Goal: Information Seeking & Learning: Learn about a topic

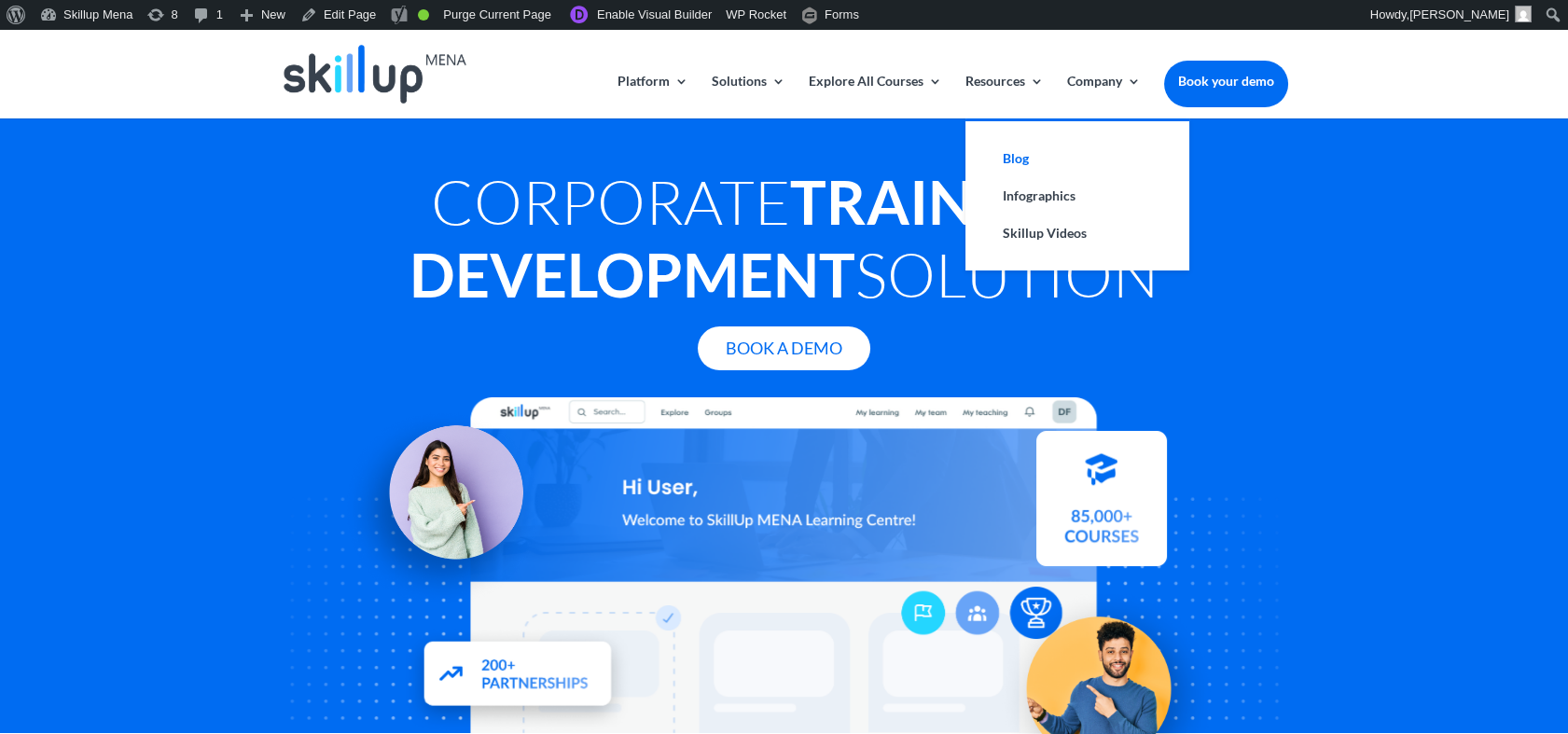
drag, startPoint x: 1030, startPoint y: 159, endPoint x: 1112, endPoint y: 216, distance: 99.9
click at [1032, 161] on link "Blog" at bounding box center [1077, 158] width 186 height 38
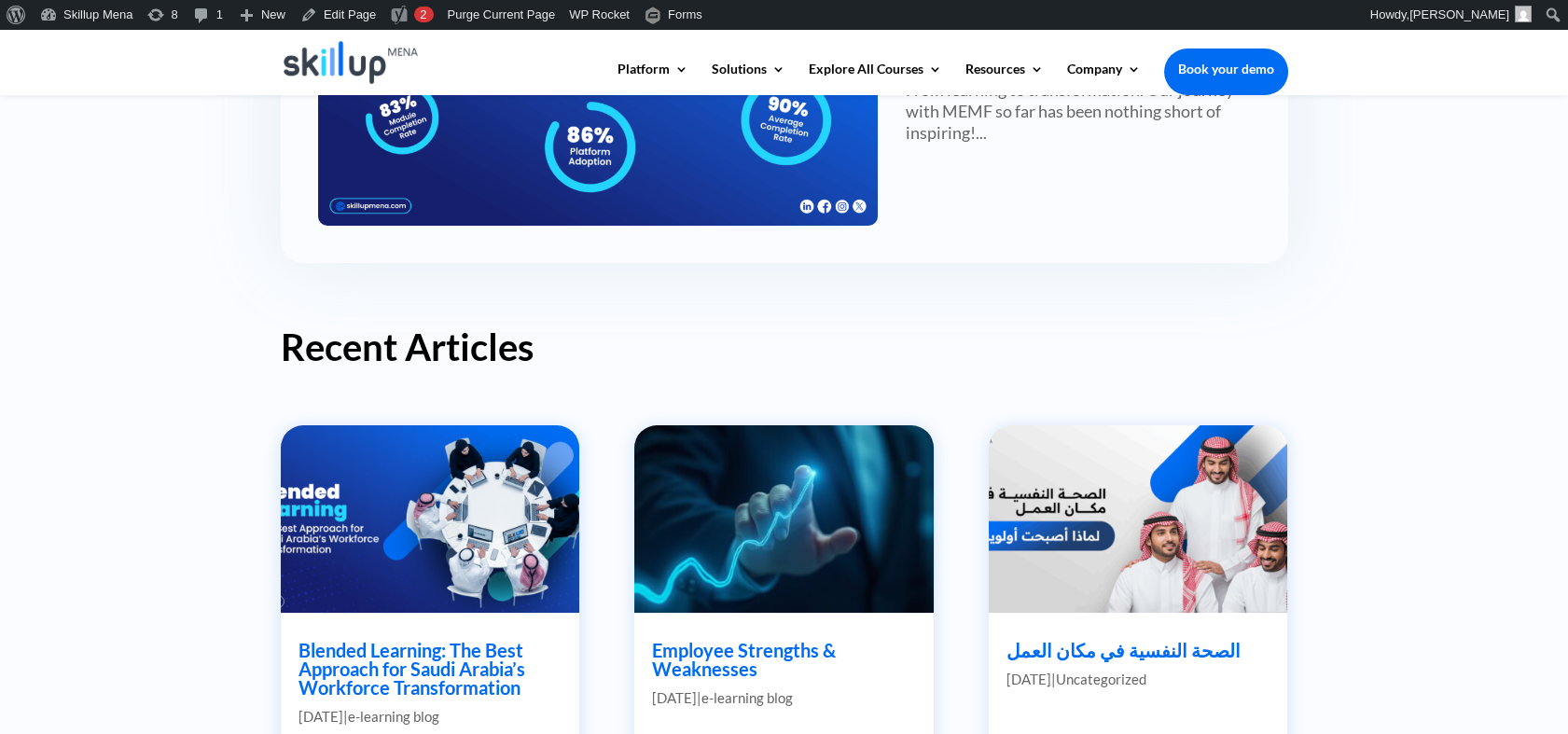
click at [131, 285] on div "Blogs Discover the latest news and trends in the world of e-learning with Skill…" at bounding box center [784, 639] width 1568 height 2124
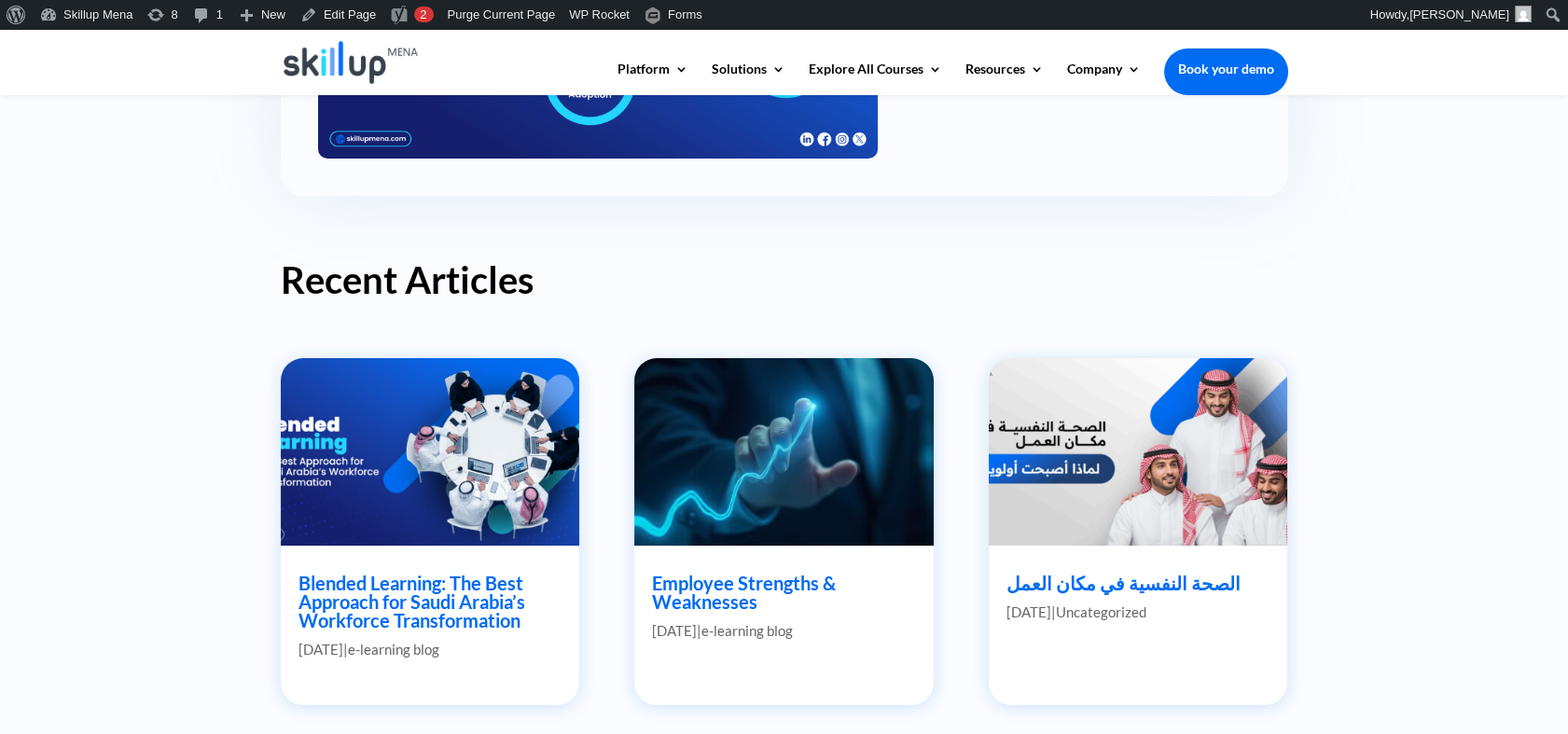
scroll to position [724, 0]
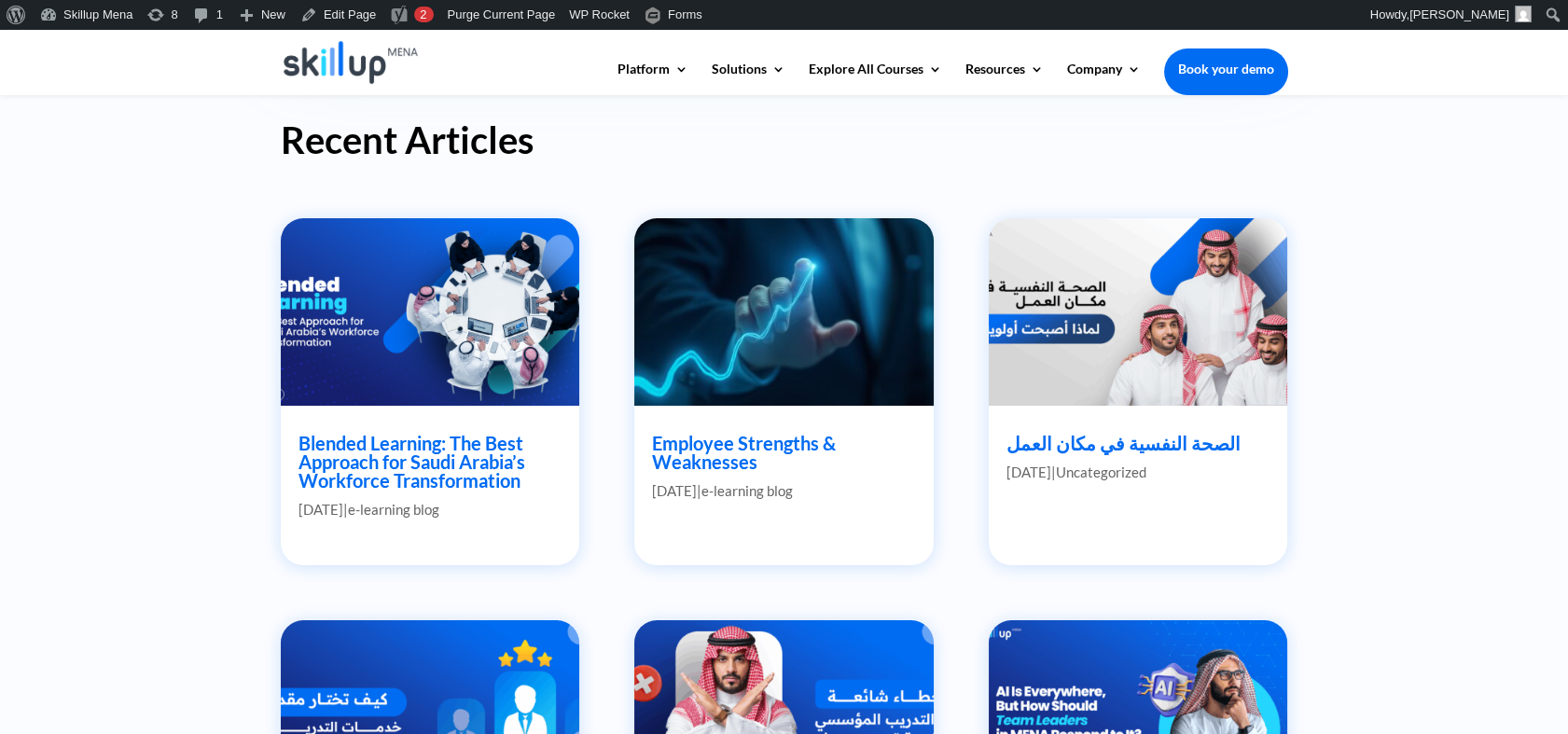
click at [394, 451] on link "Blended Learning: The Best Approach for Saudi Arabia’s Workforce Transformation" at bounding box center [411, 462] width 227 height 59
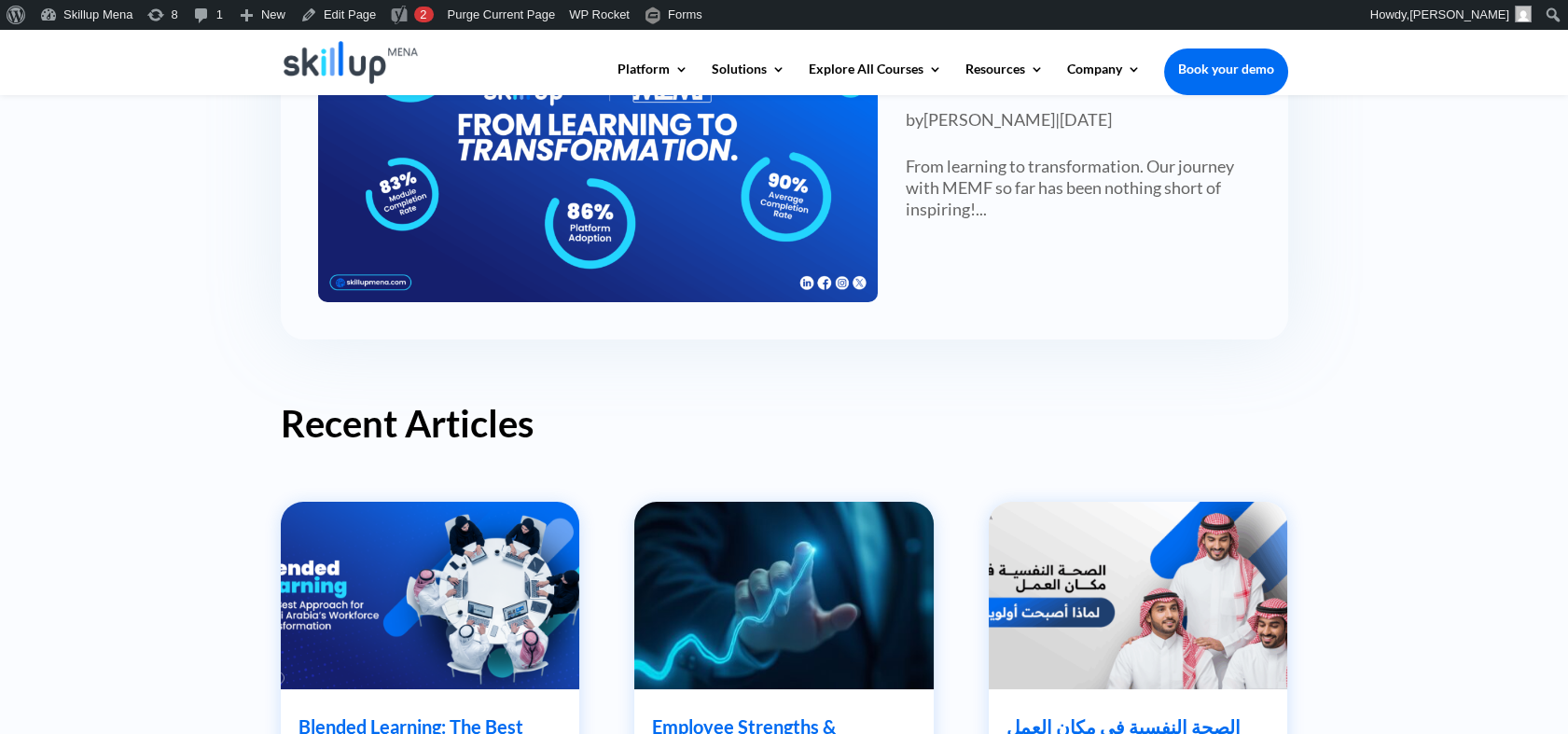
scroll to position [207, 0]
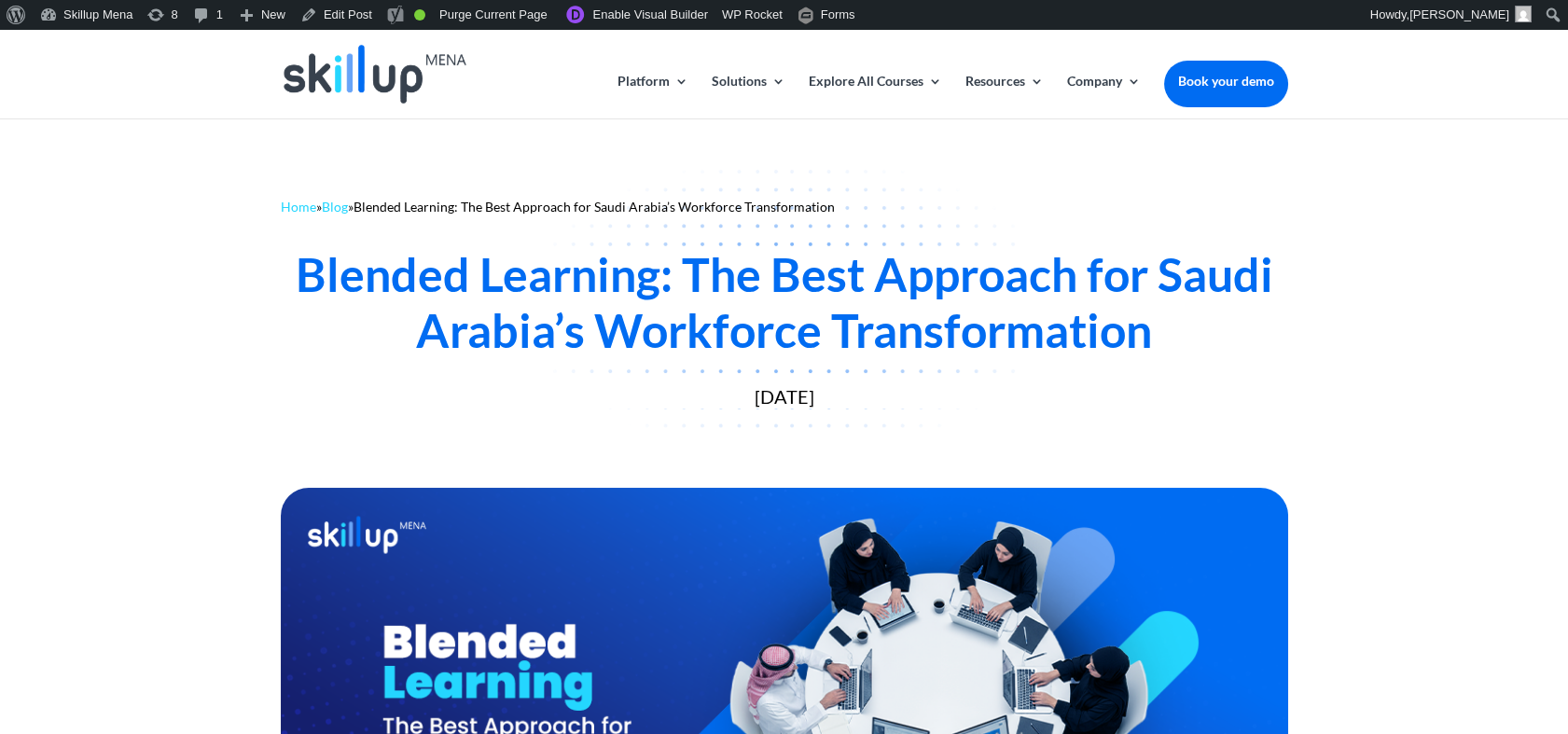
click at [1404, 205] on div "Home » Blog » Blended Learning: The Best Approach for Saudi Arabia’s Workforce …" at bounding box center [784, 299] width 1568 height 363
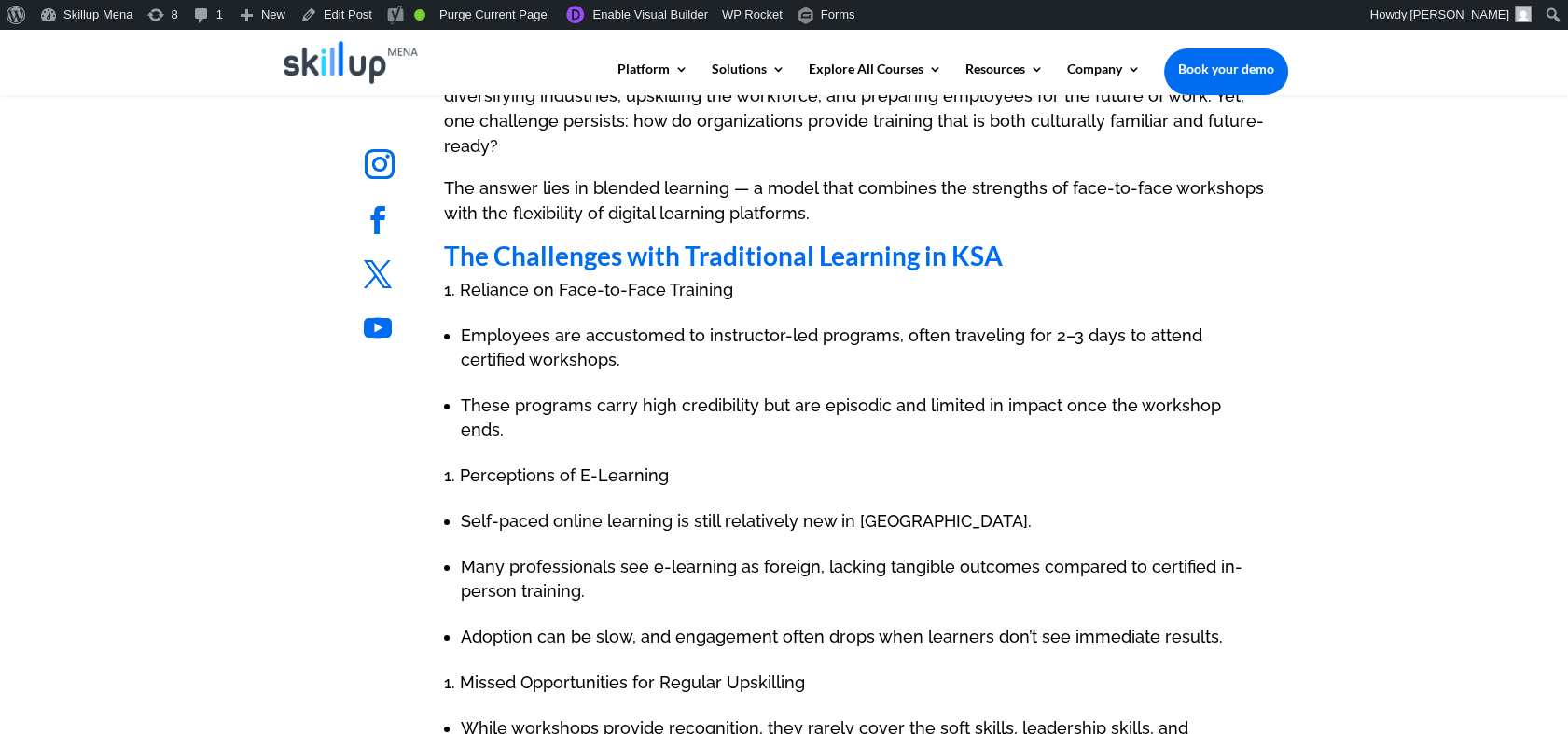
scroll to position [932, 0]
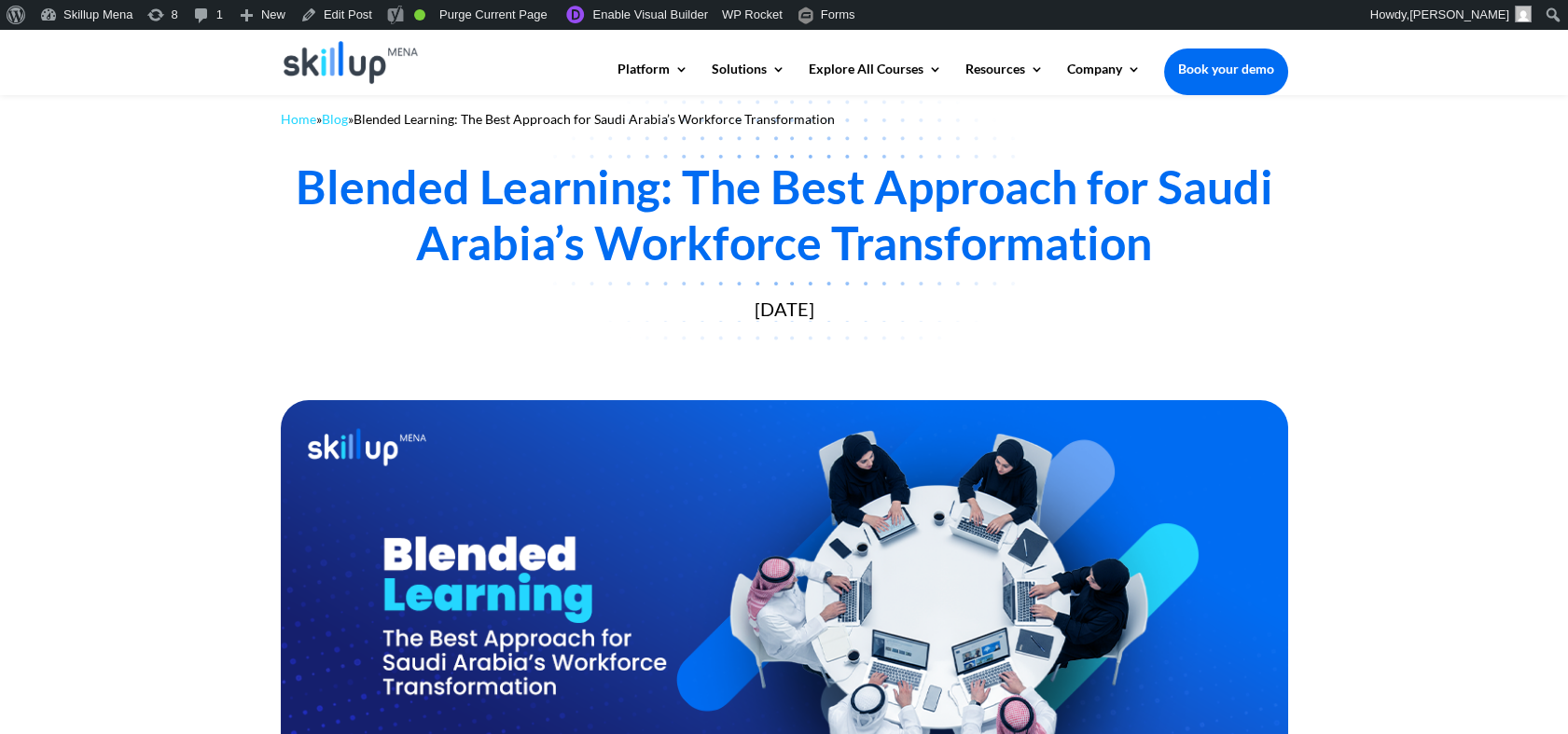
scroll to position [0, 0]
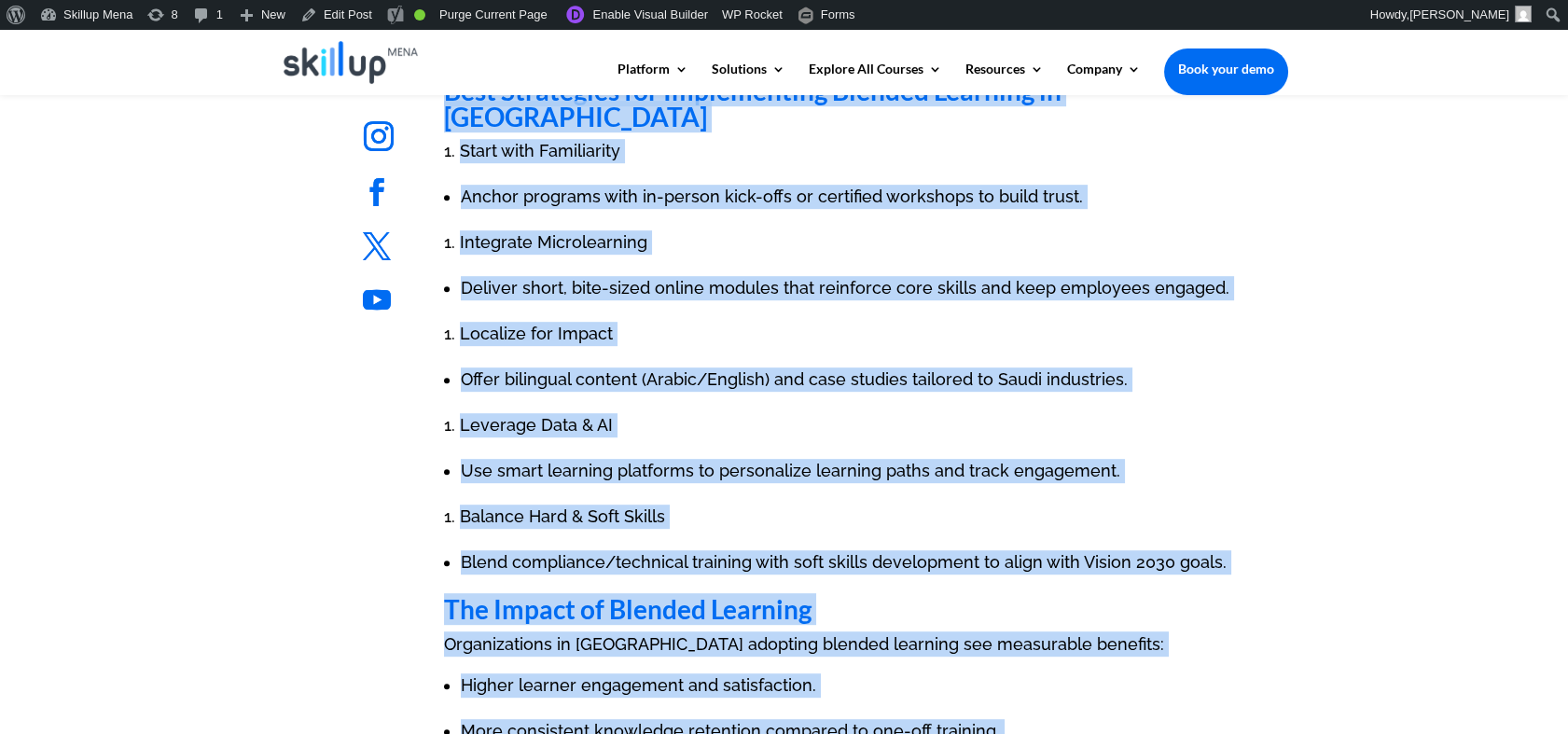
drag, startPoint x: 788, startPoint y: 232, endPoint x: 644, endPoint y: 786, distance: 572.4
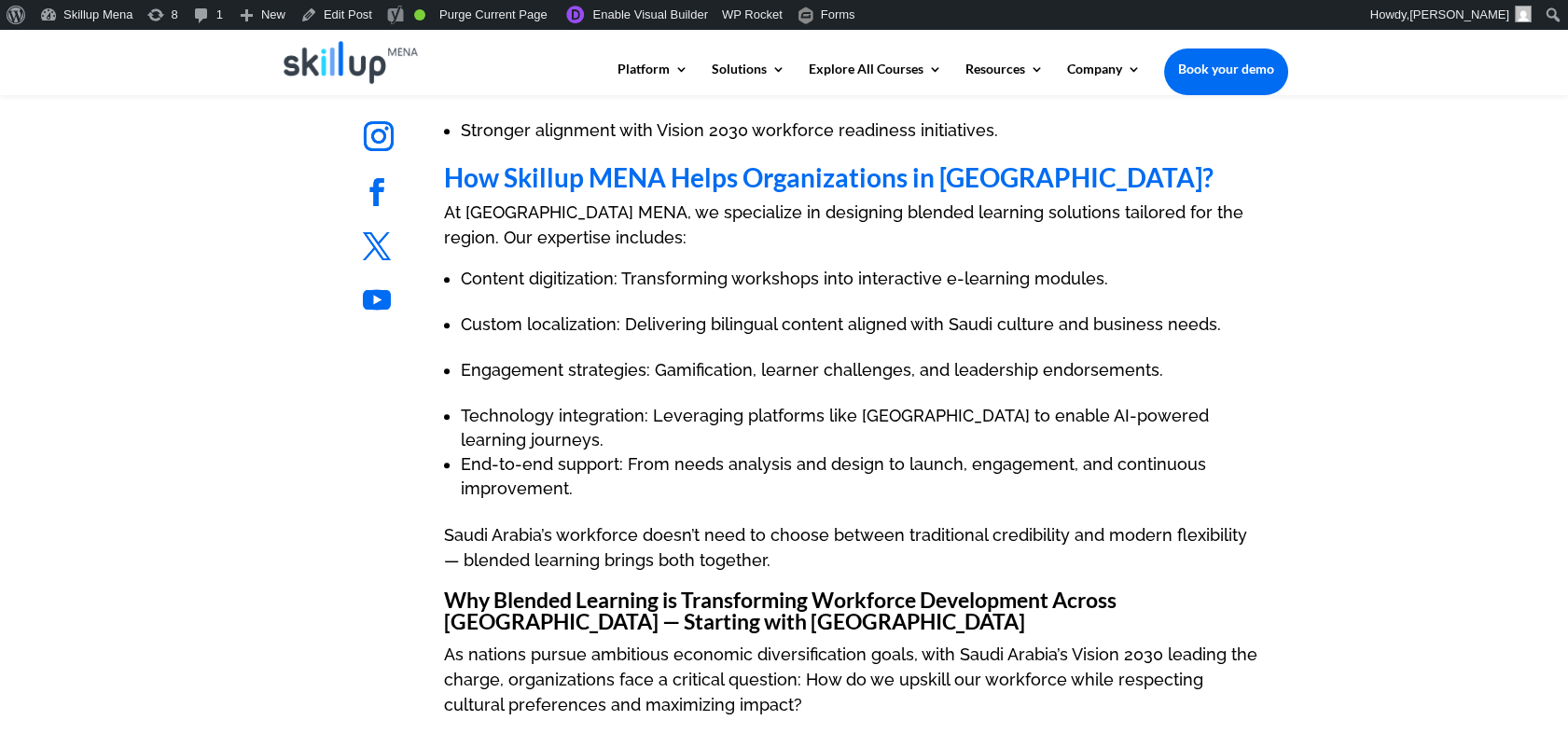
click at [832, 453] on li "End-to-end support: From needs analysis and design to launch, engagement, and c…" at bounding box center [862, 476] width 804 height 49
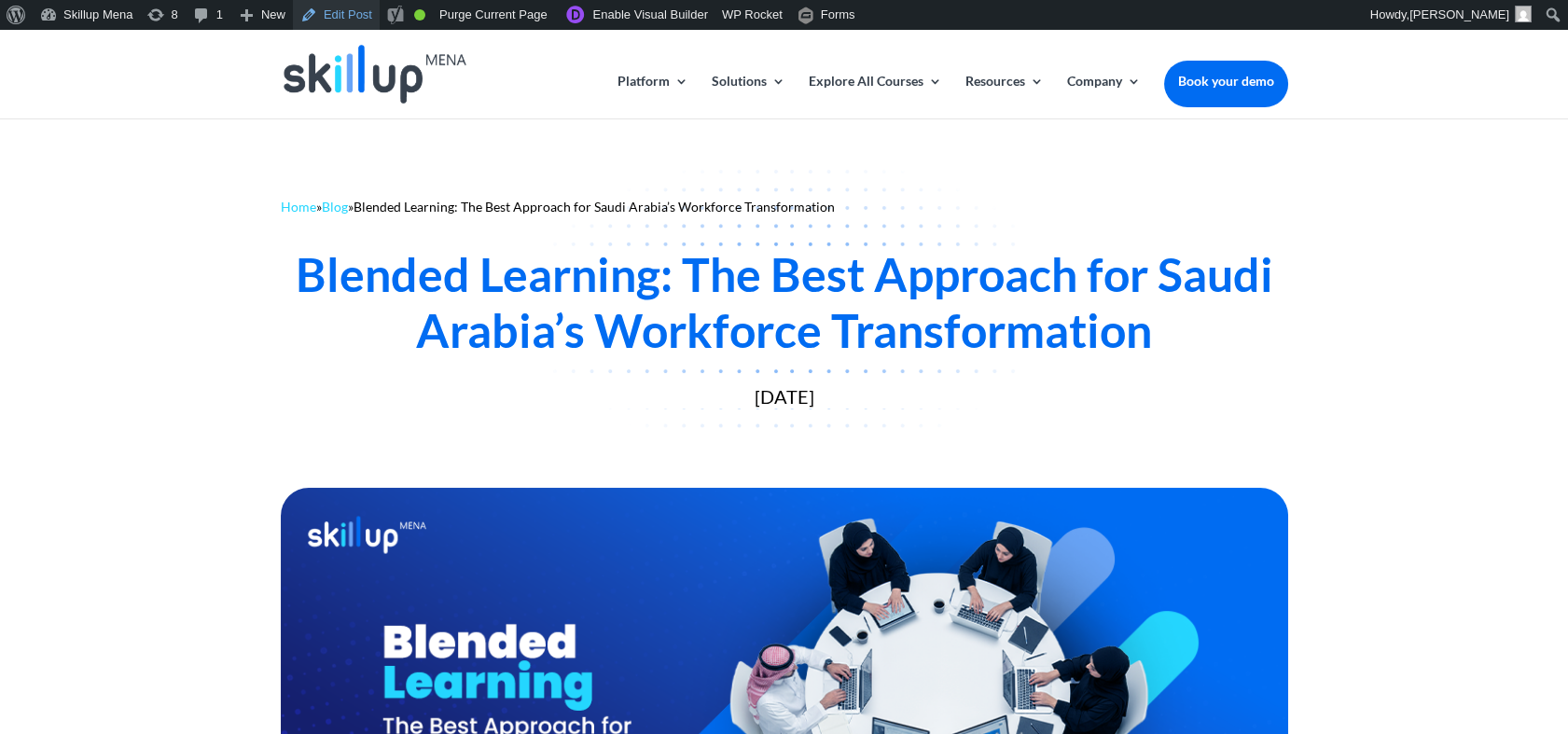
click at [333, 9] on link "Edit Post" at bounding box center [337, 15] width 87 height 30
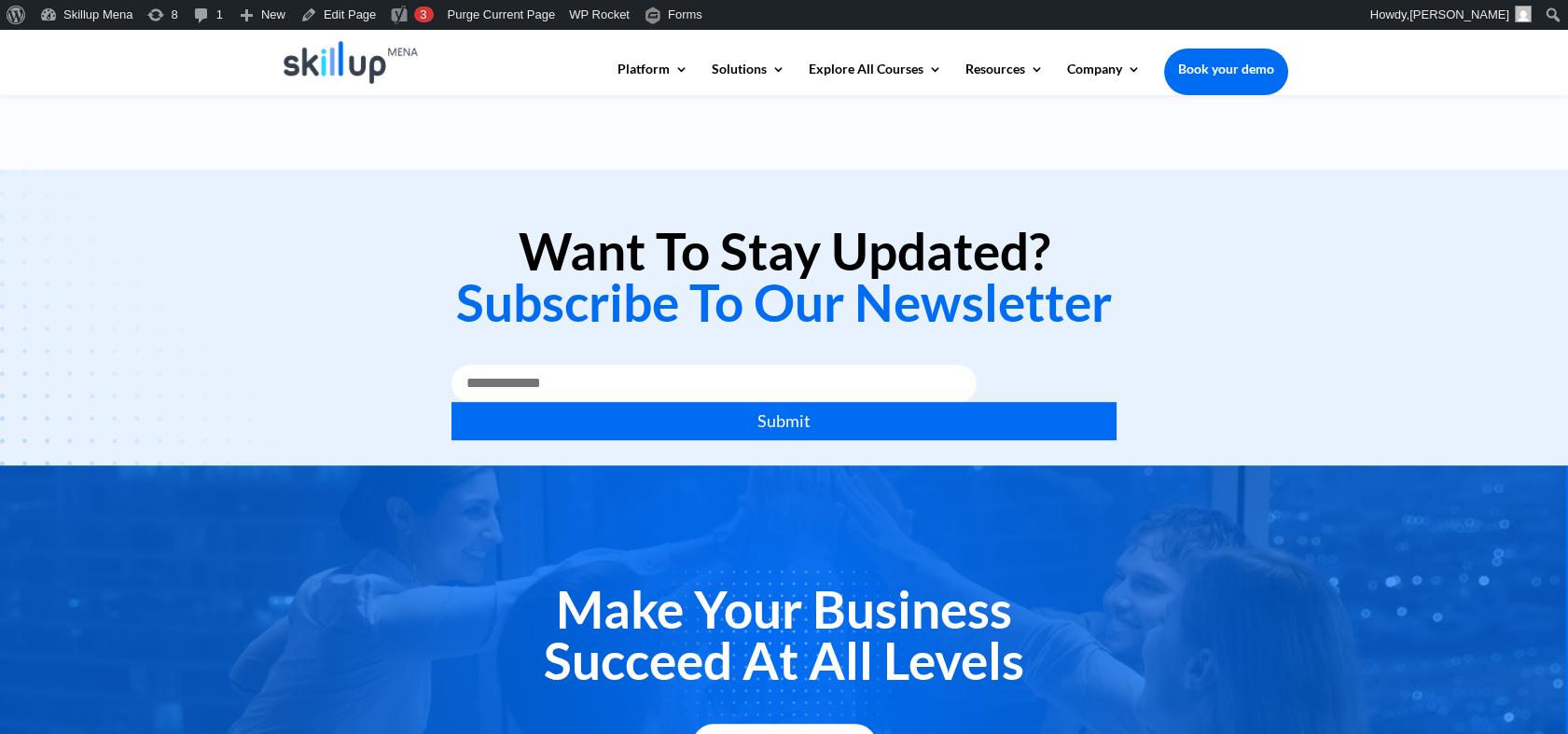
scroll to position [2072, 0]
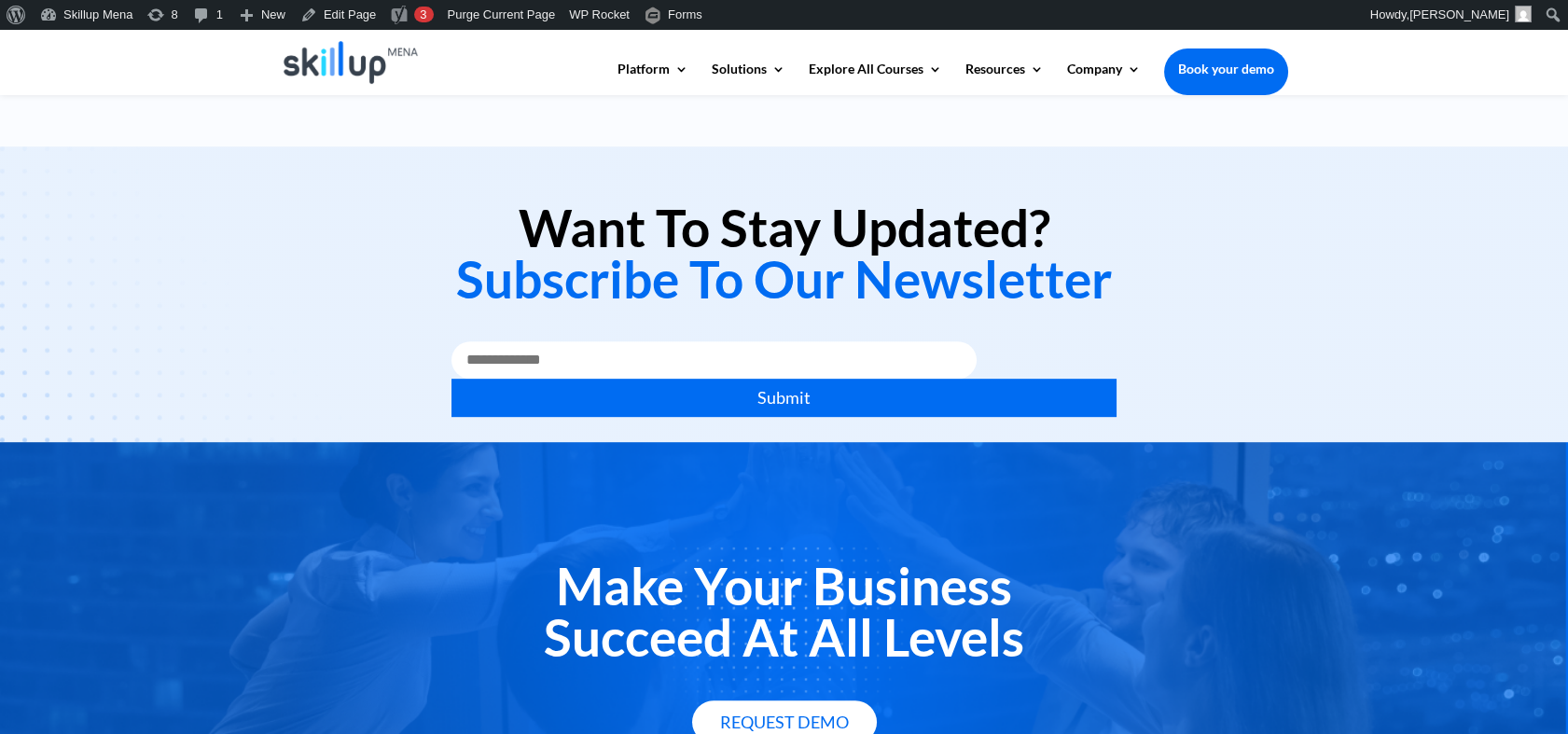
click at [629, 231] on h2 "Want To Stay Updated? Subscribe To Our Newsletter" at bounding box center [784, 258] width 1008 height 112
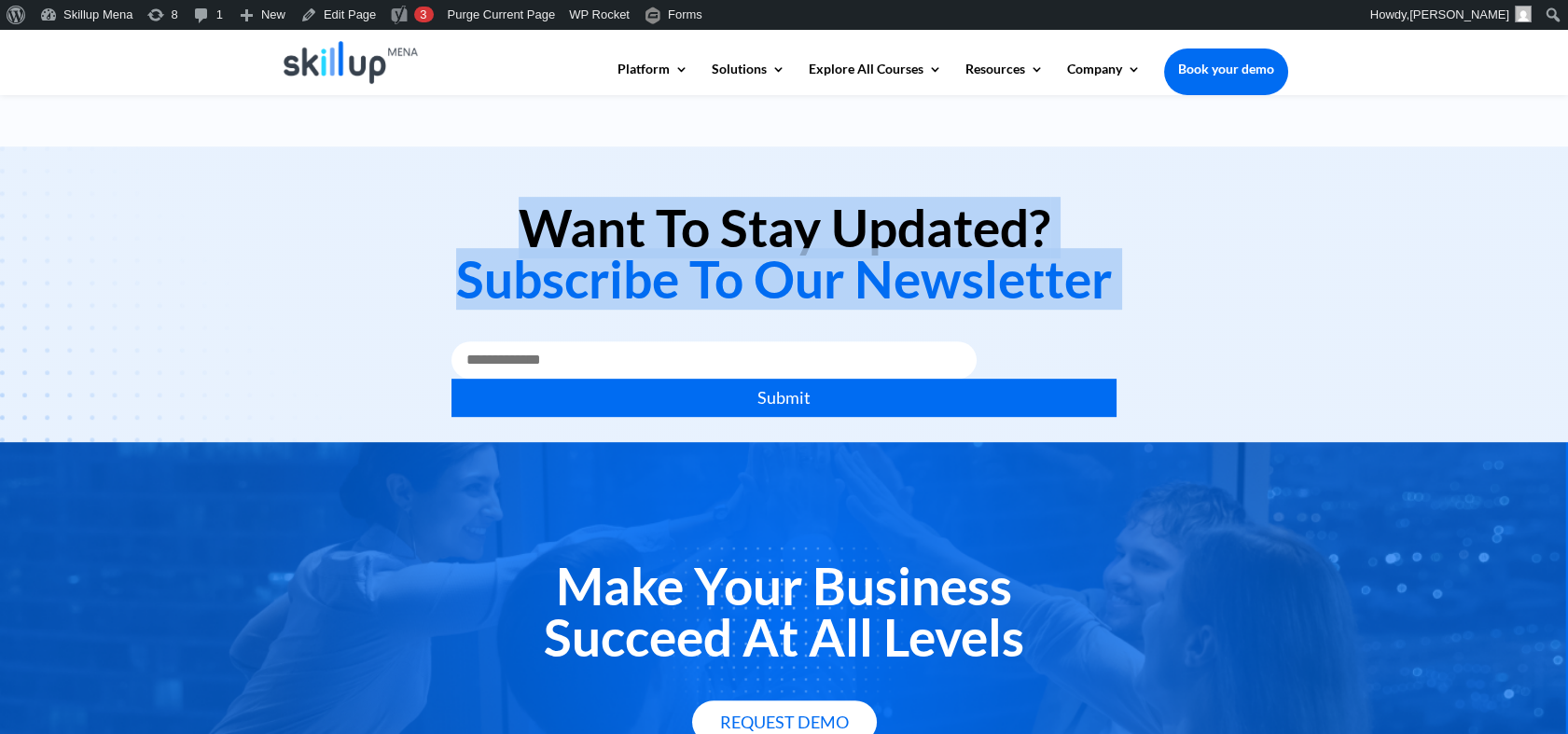
drag, startPoint x: 629, startPoint y: 231, endPoint x: 632, endPoint y: 291, distance: 60.1
click at [632, 291] on h2 "Want To Stay Updated? Subscribe To Our Newsletter" at bounding box center [784, 258] width 1008 height 112
click at [630, 282] on span "Subscribe To Our Newsletter" at bounding box center [784, 278] width 656 height 61
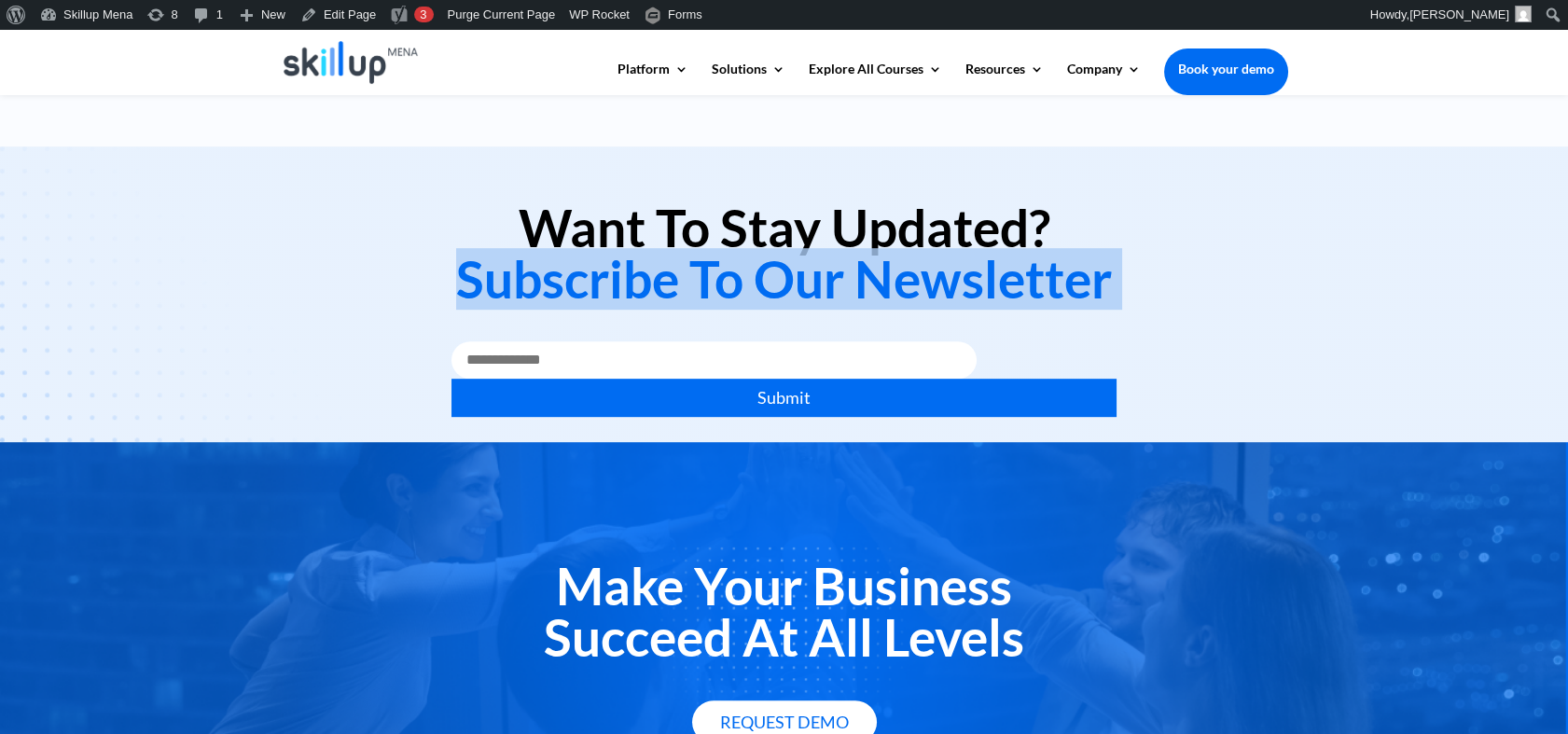
click at [630, 282] on span "Subscribe To Our Newsletter" at bounding box center [784, 278] width 656 height 61
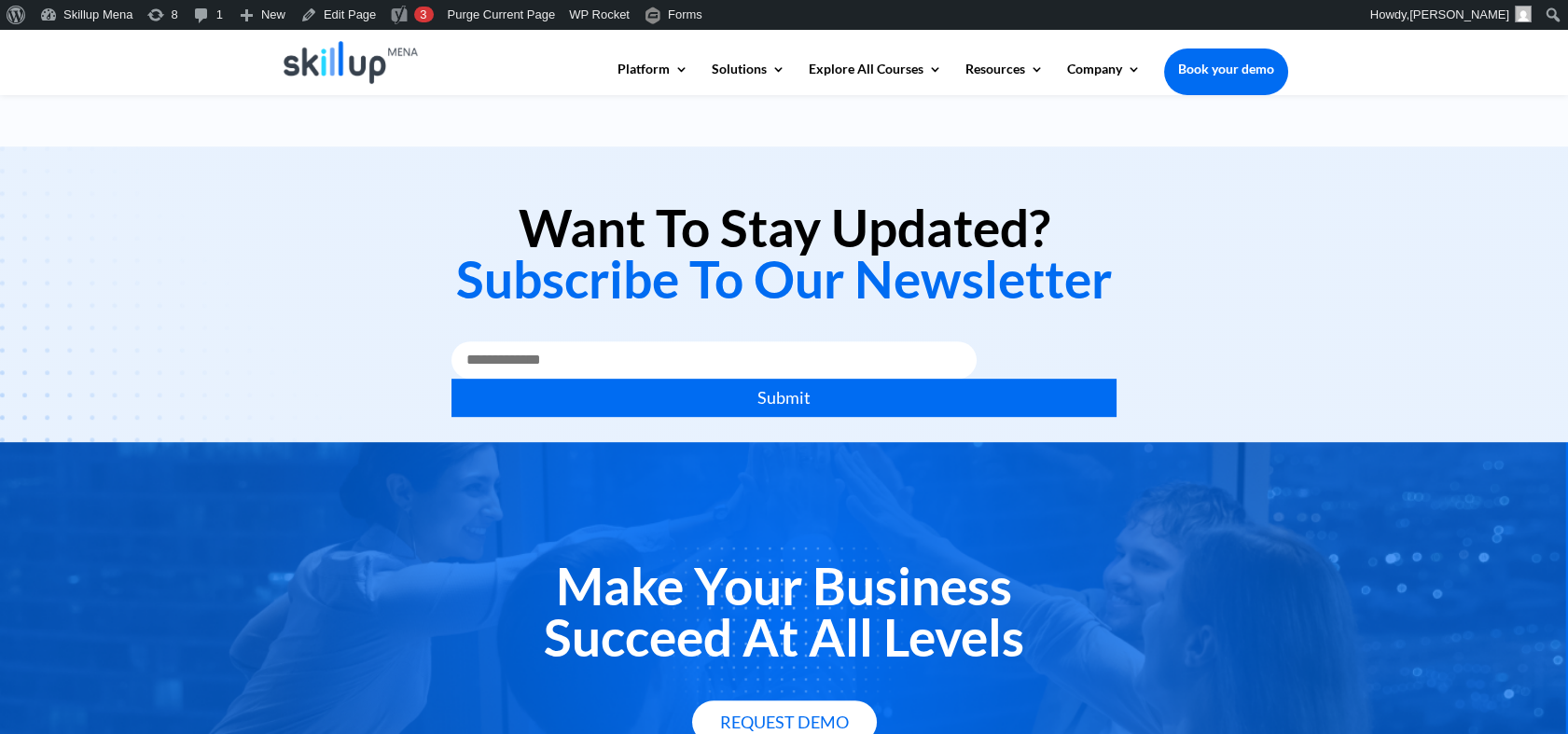
drag, startPoint x: 630, startPoint y: 282, endPoint x: 513, endPoint y: 219, distance: 132.9
click at [513, 219] on h2 "Want To Stay Updated? Subscribe To Our Newsletter" at bounding box center [784, 258] width 1008 height 112
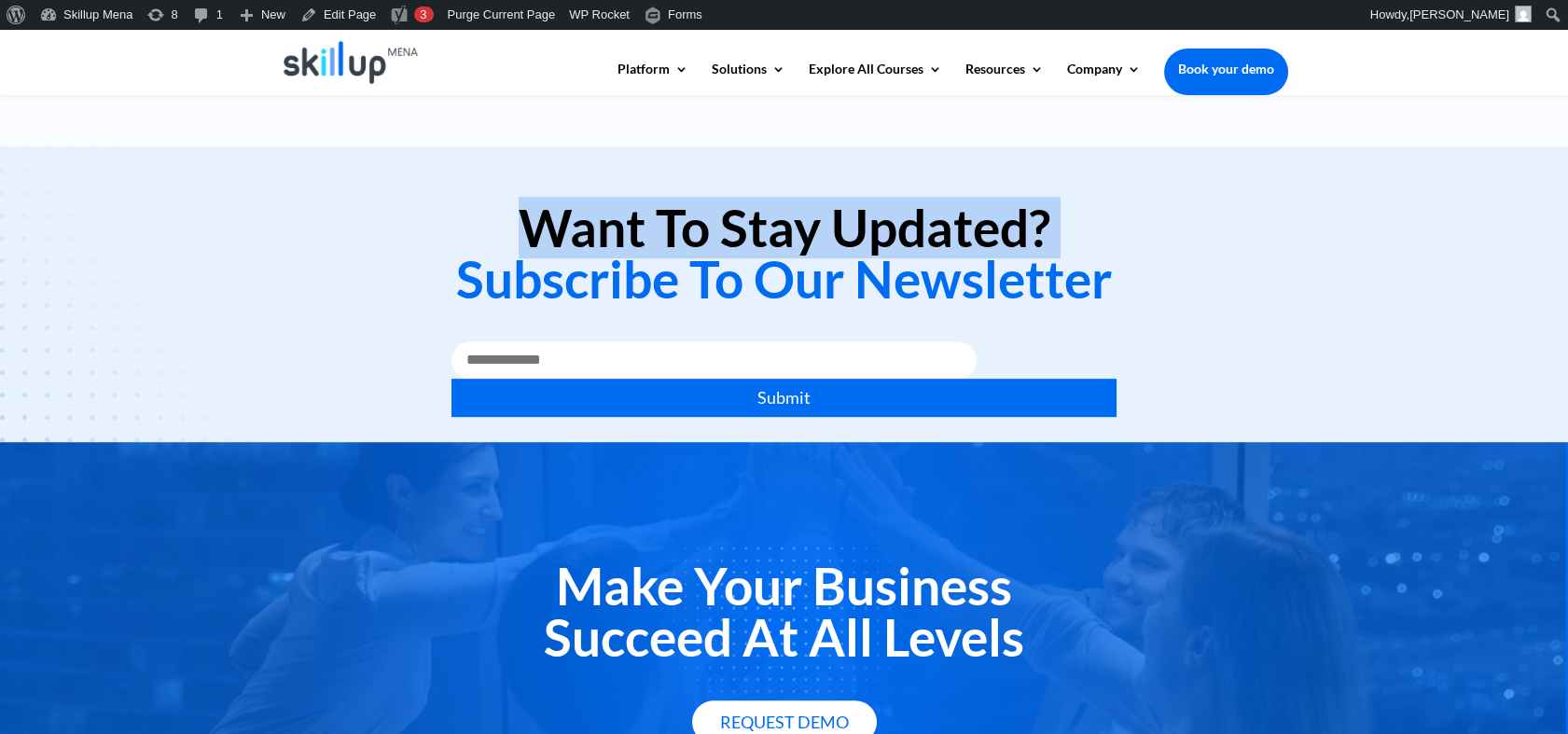
click at [512, 219] on h2 "Want To Stay Updated? Subscribe To Our Newsletter" at bounding box center [784, 258] width 1008 height 112
click at [652, 240] on h2 "Want To Stay Updated? Subscribe To Our Newsletter" at bounding box center [784, 258] width 1008 height 112
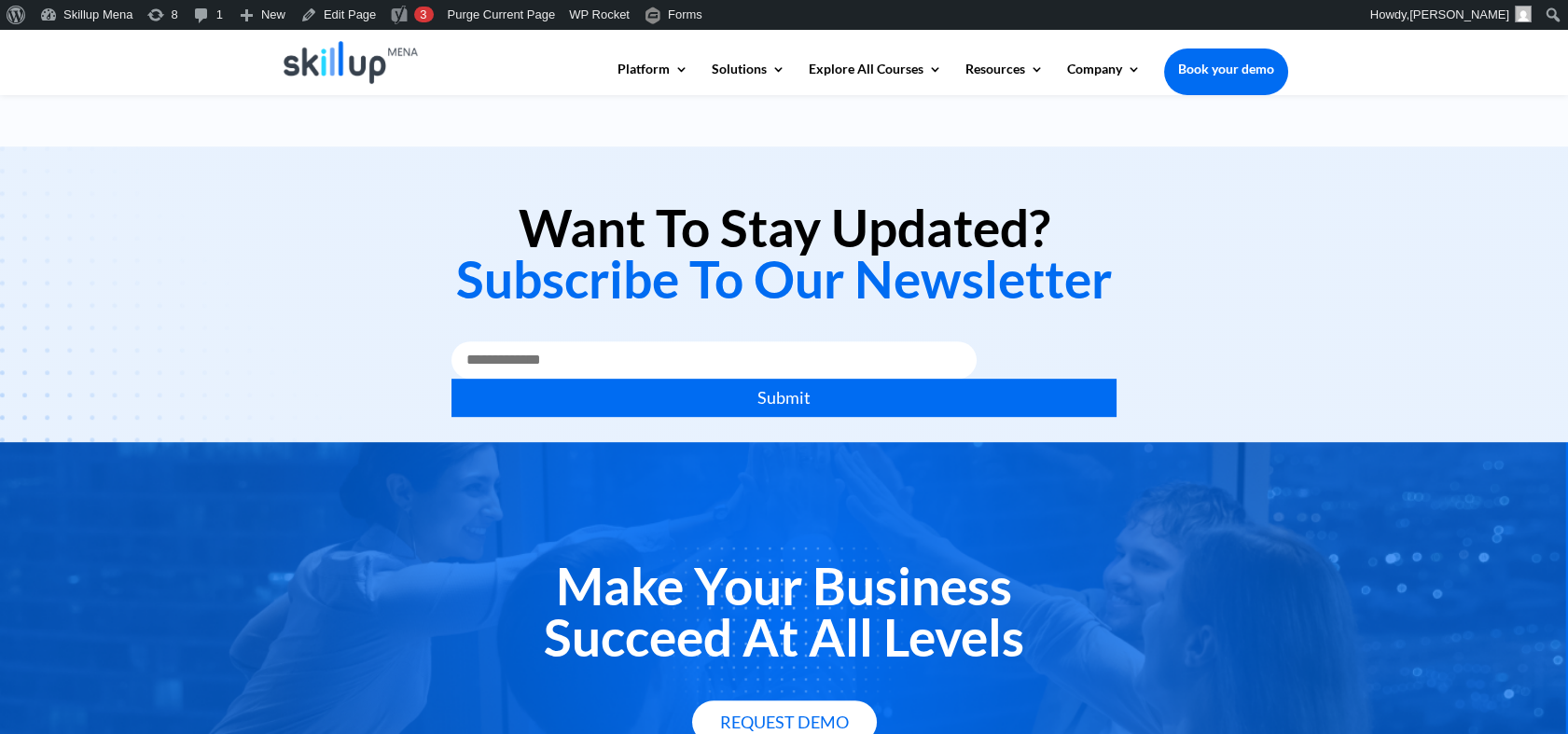
click at [571, 205] on h2 "Want To Stay Updated? Subscribe To Our Newsletter" at bounding box center [784, 258] width 1008 height 112
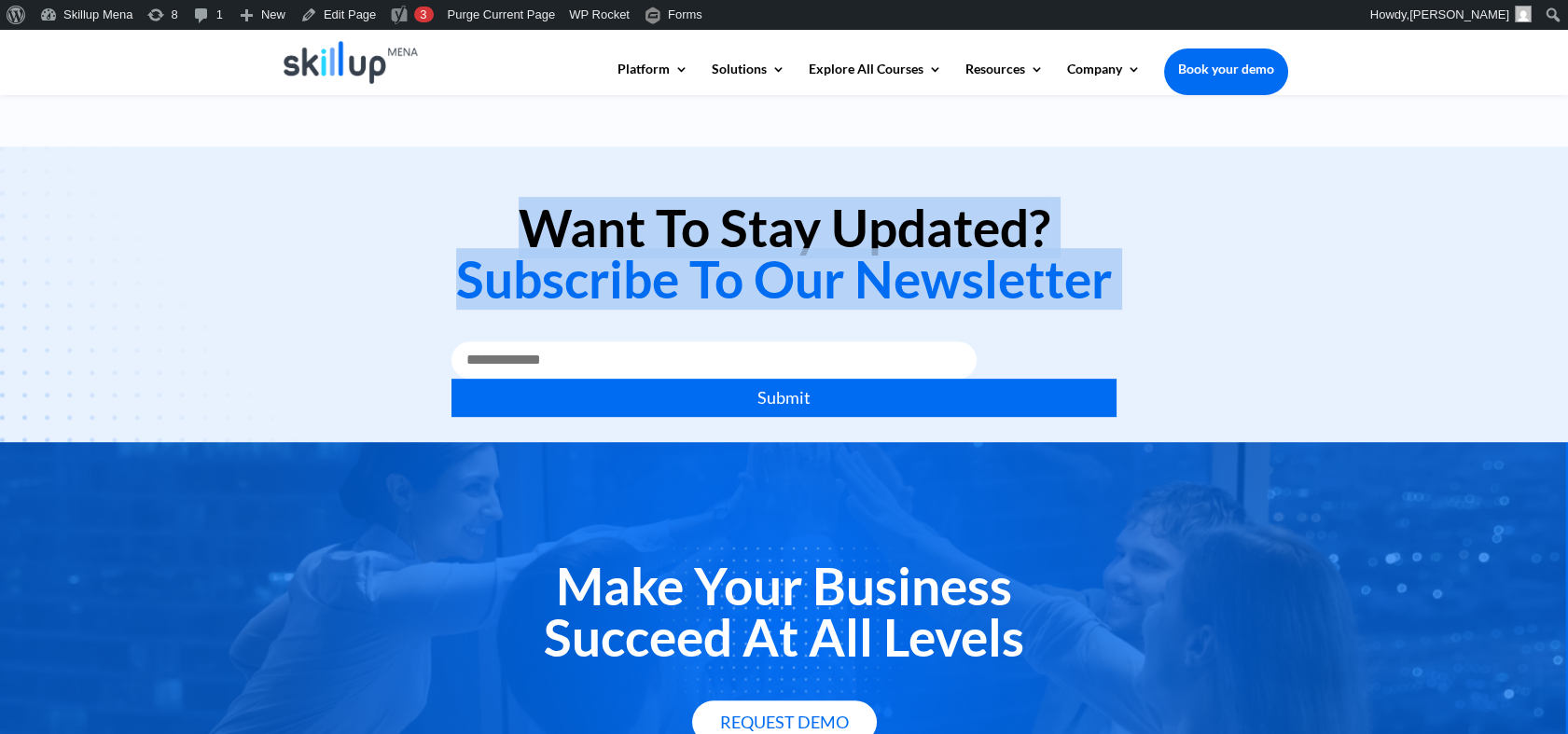
drag, startPoint x: 571, startPoint y: 205, endPoint x: 574, endPoint y: 283, distance: 78.1
click at [574, 283] on h2 "Want To Stay Updated? Subscribe To Our Newsletter" at bounding box center [784, 258] width 1008 height 112
drag, startPoint x: 574, startPoint y: 283, endPoint x: 565, endPoint y: 290, distance: 11.4
click at [565, 290] on span "Subscribe To Our Newsletter" at bounding box center [784, 278] width 656 height 61
click at [500, 266] on span "Subscribe To Our Newsletter" at bounding box center [784, 278] width 656 height 61
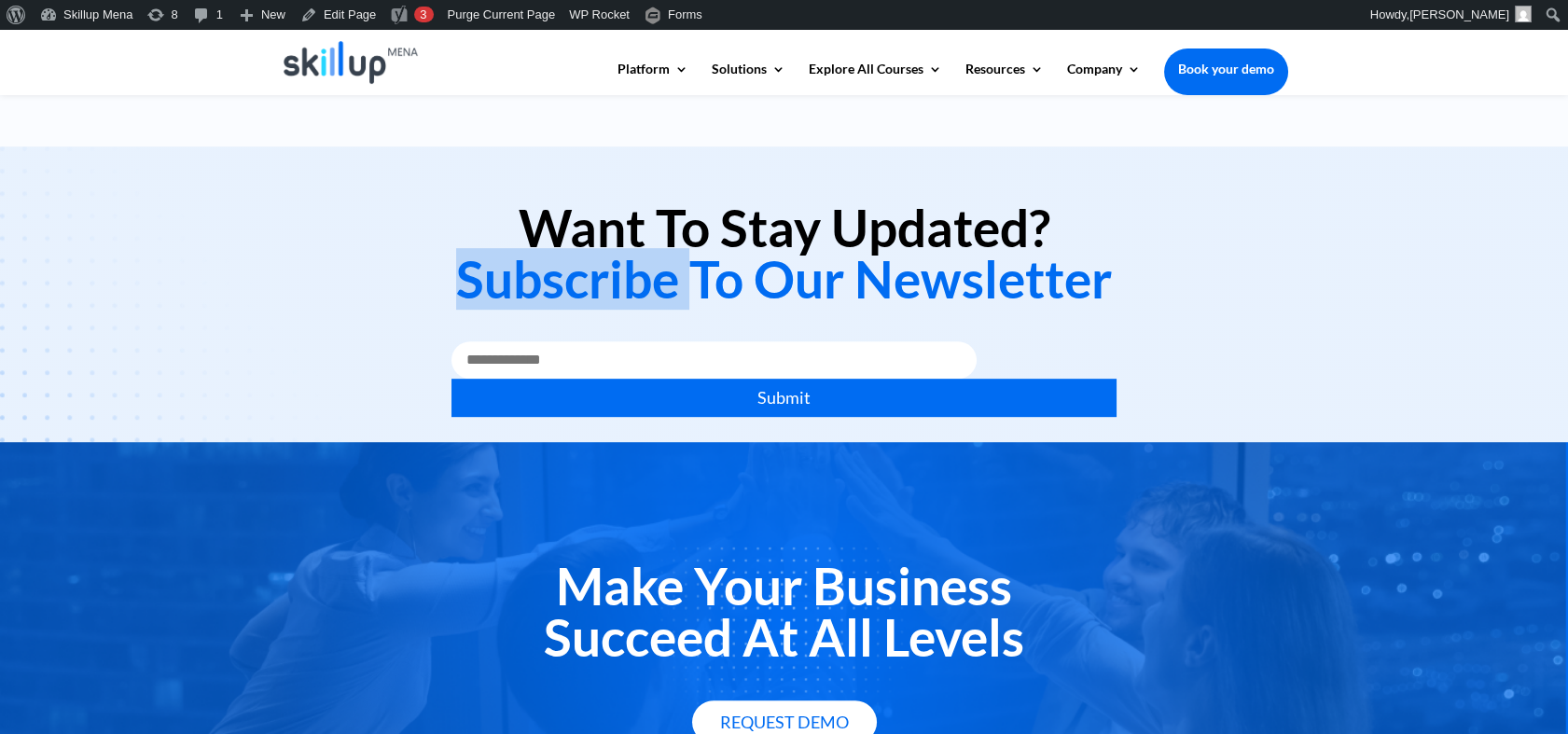
click at [500, 266] on span "Subscribe To Our Newsletter" at bounding box center [784, 278] width 656 height 61
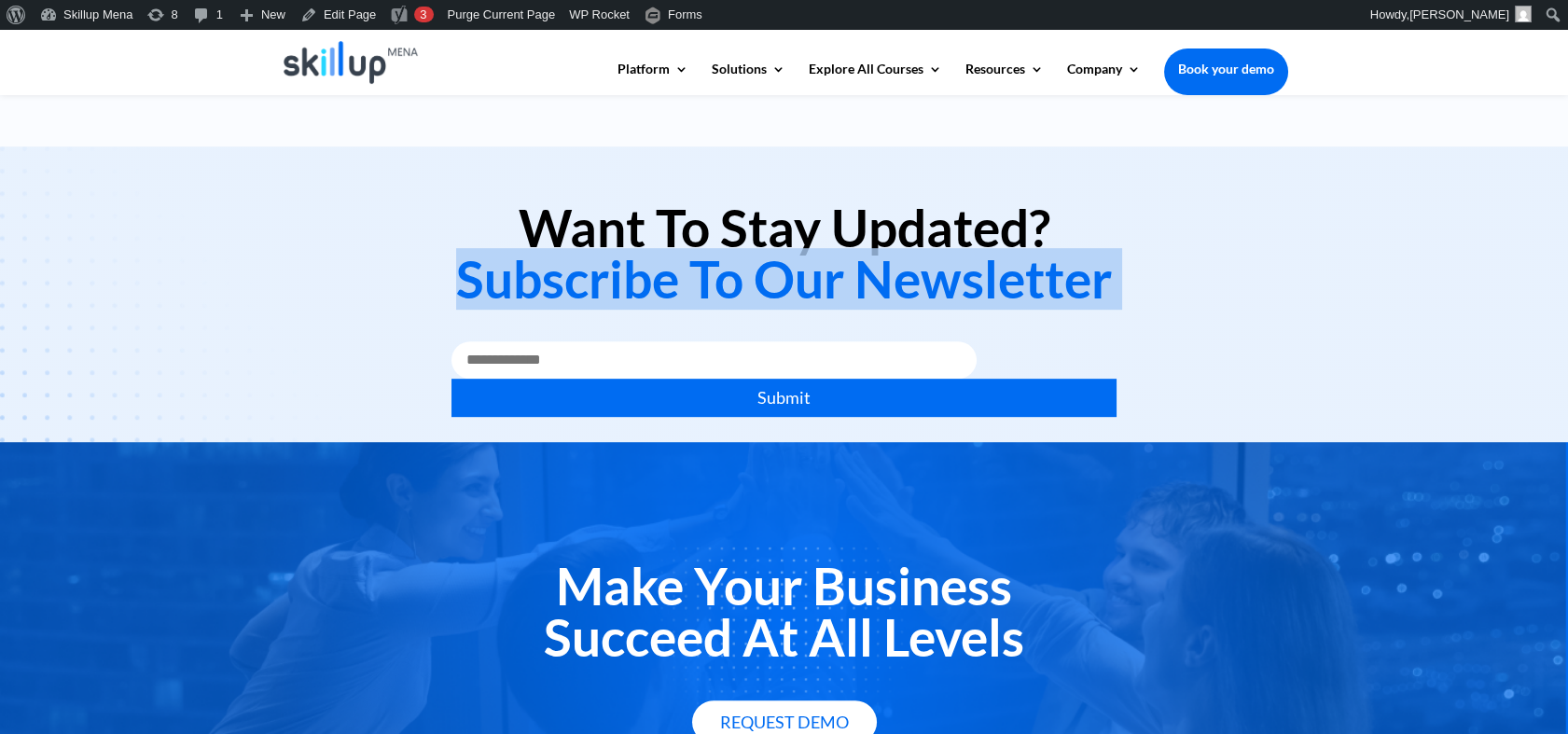
click at [500, 266] on span "Subscribe To Our Newsletter" at bounding box center [784, 278] width 656 height 61
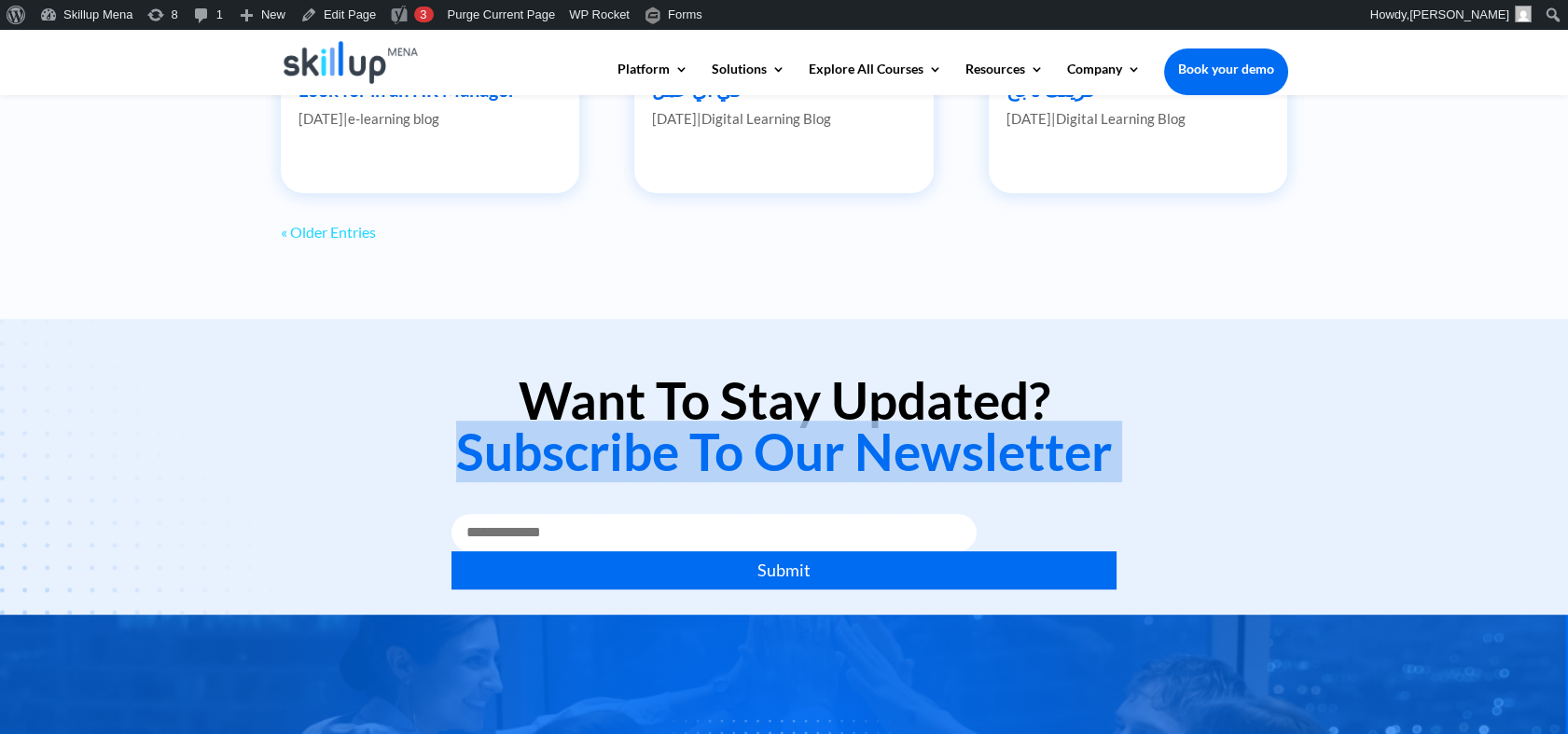
scroll to position [1553, 0]
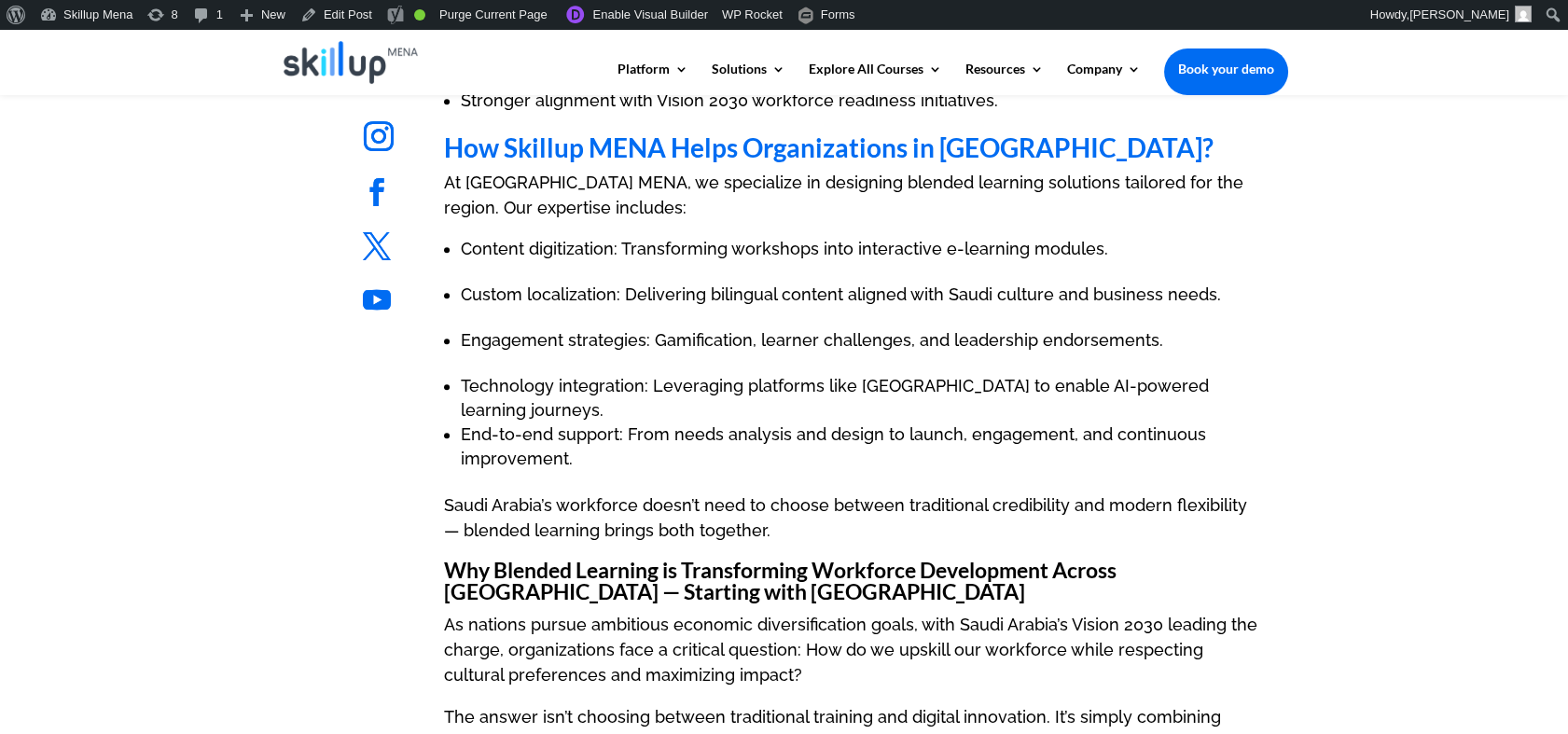
scroll to position [2797, 0]
click at [519, 560] on h3 "Why Blended Learning is Transforming Workforce Development Across MENA — Starti…" at bounding box center [853, 585] width 820 height 52
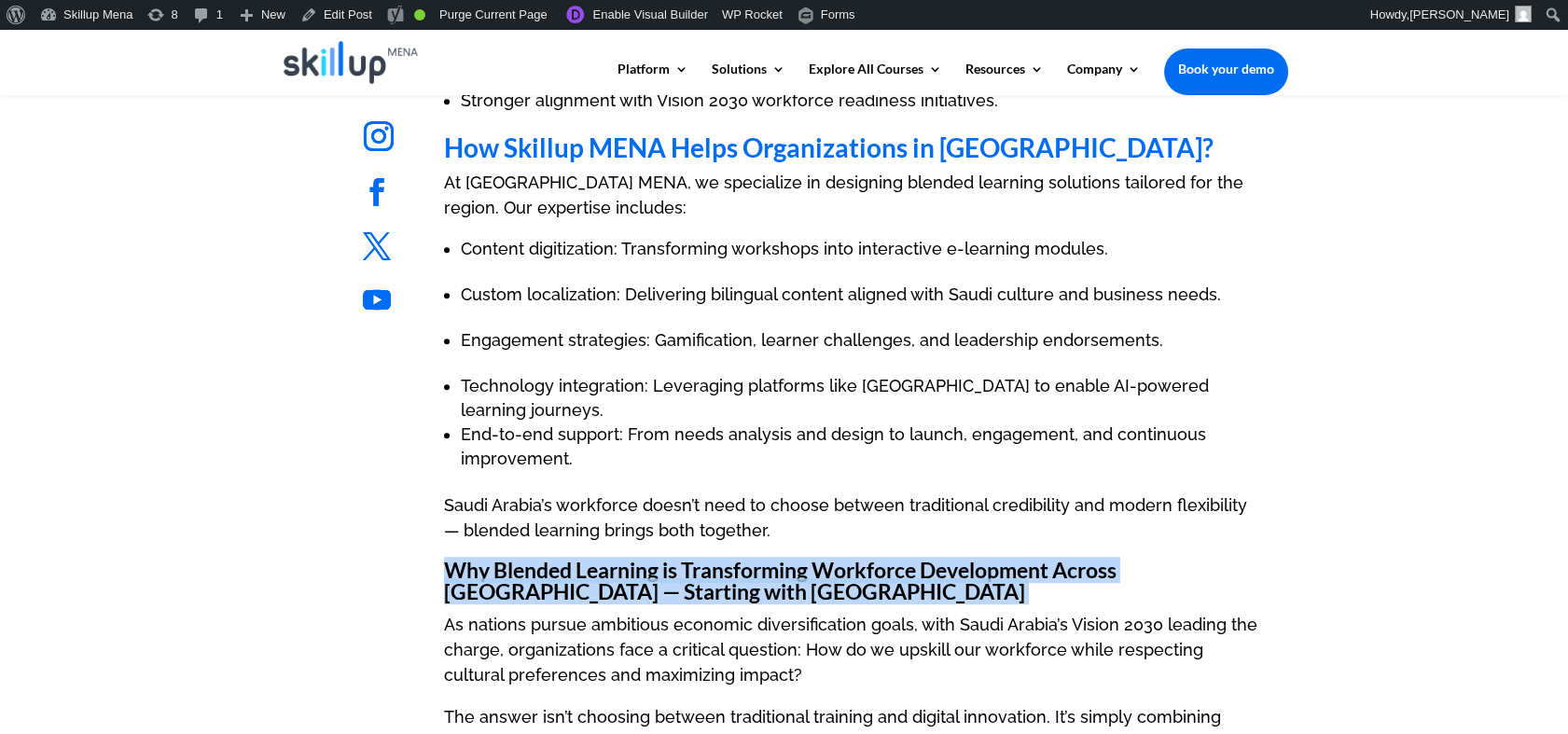
click at [519, 560] on h3 "Why Blended Learning is Transforming Workforce Development Across MENA — Starti…" at bounding box center [853, 585] width 820 height 52
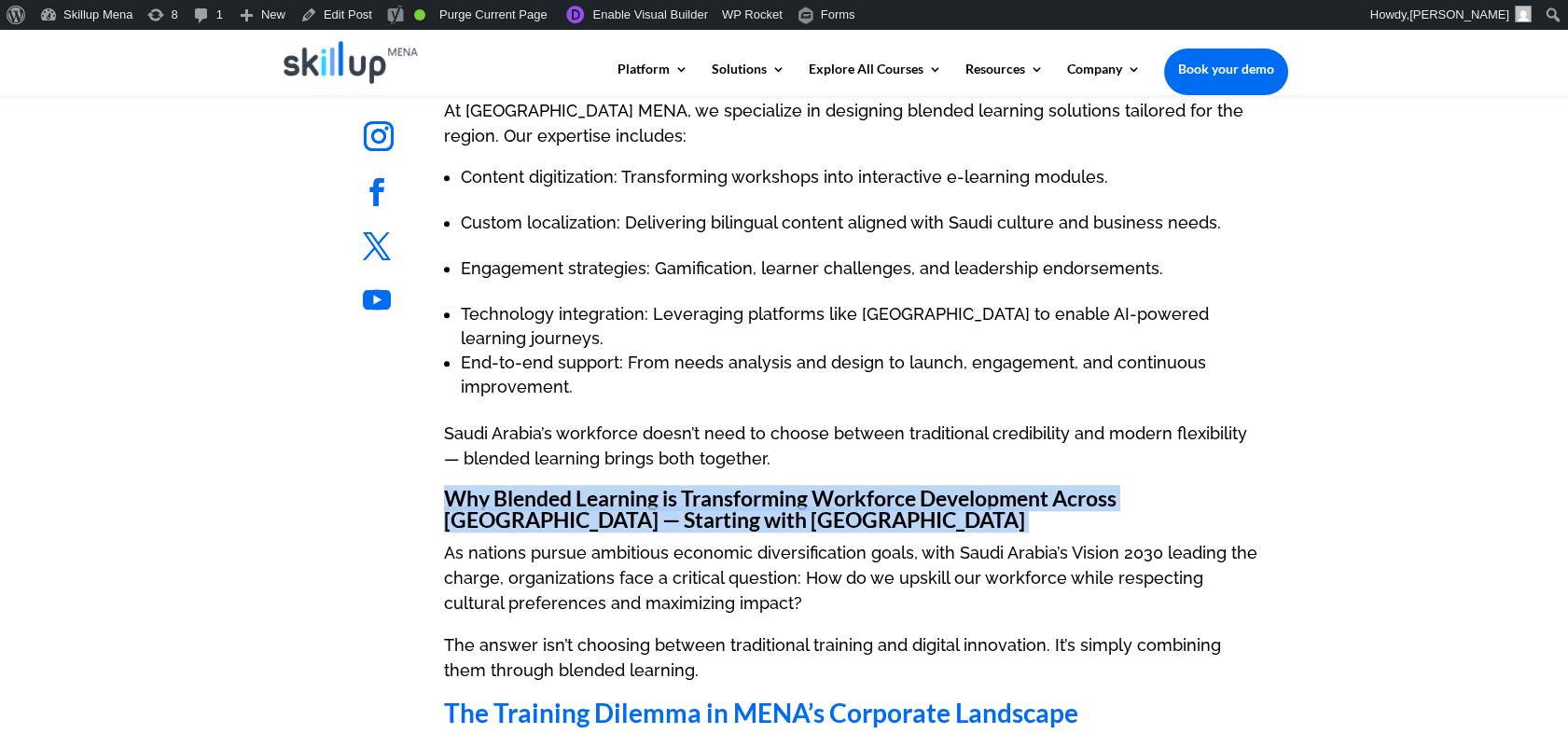
scroll to position [2901, 0]
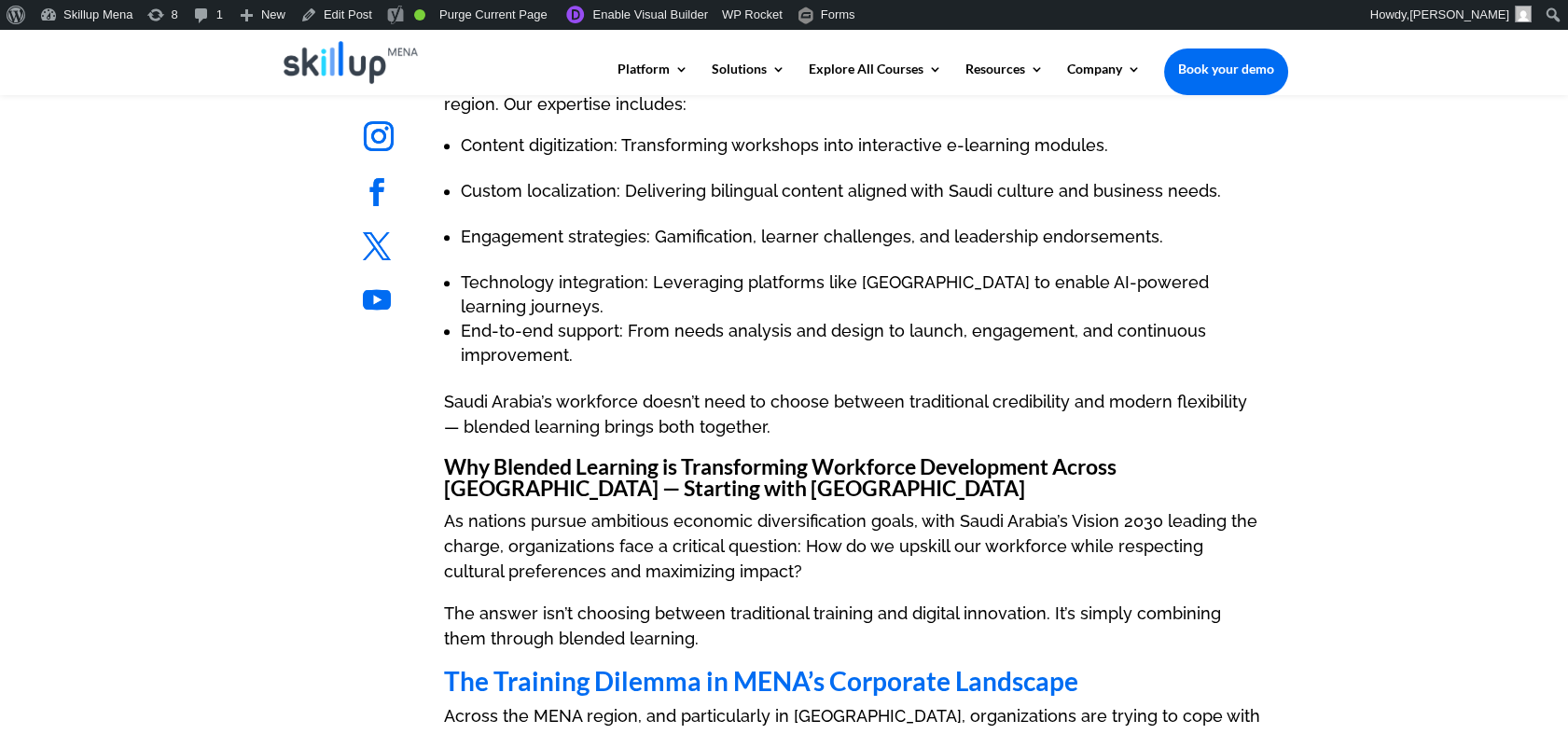
click at [750, 508] on p "As nations pursue ambitious economic diversification goals, with Saudi Arabia’s…" at bounding box center [853, 554] width 820 height 92
click at [751, 456] on h3 "Why Blended Learning is Transforming Workforce Development Across MENA — Starti…" at bounding box center [853, 481] width 820 height 52
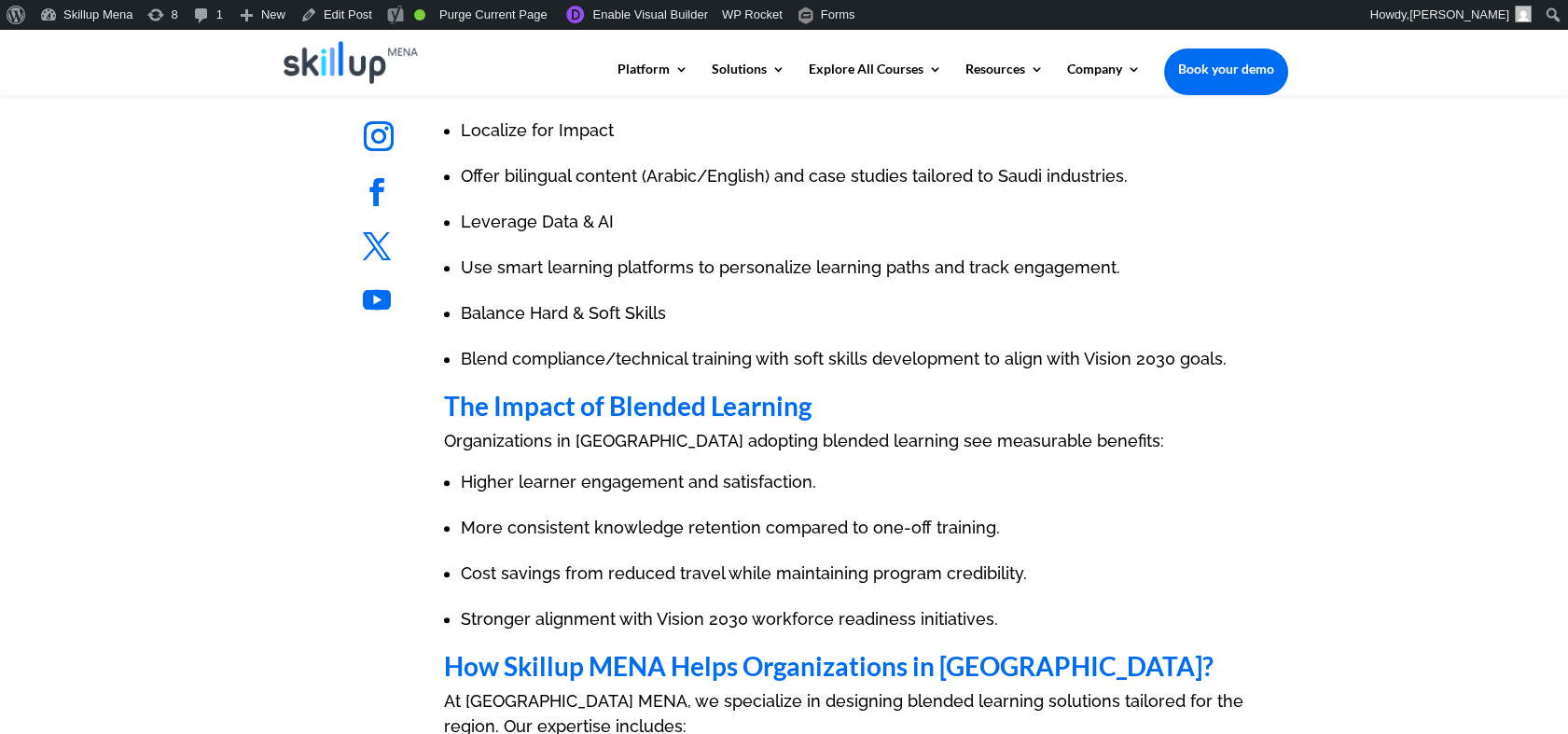
scroll to position [1657, 0]
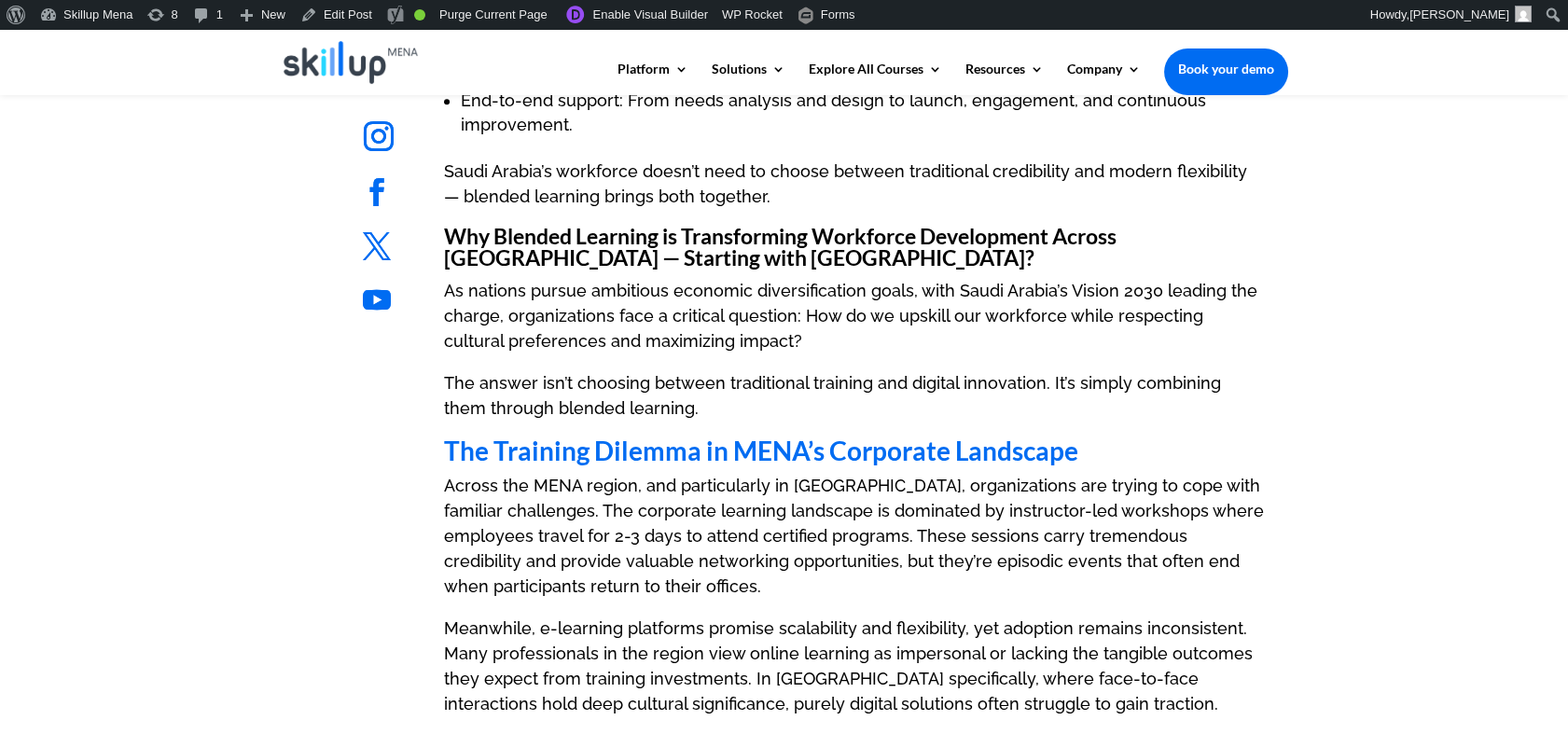
scroll to position [2983, 0]
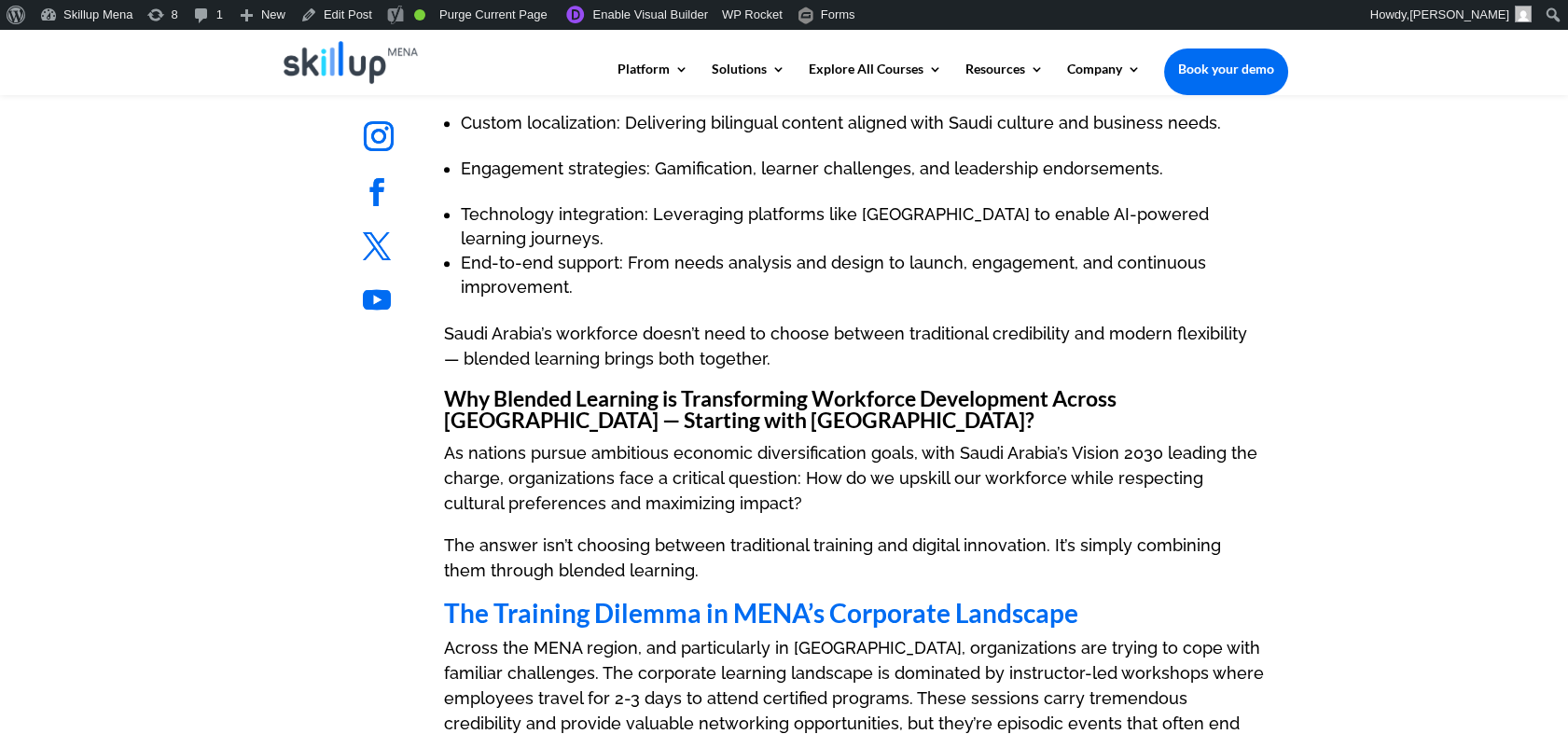
click at [749, 388] on h3 "Why Blended Learning is Transforming Workforce Development Across [GEOGRAPHIC_D…" at bounding box center [853, 414] width 820 height 52
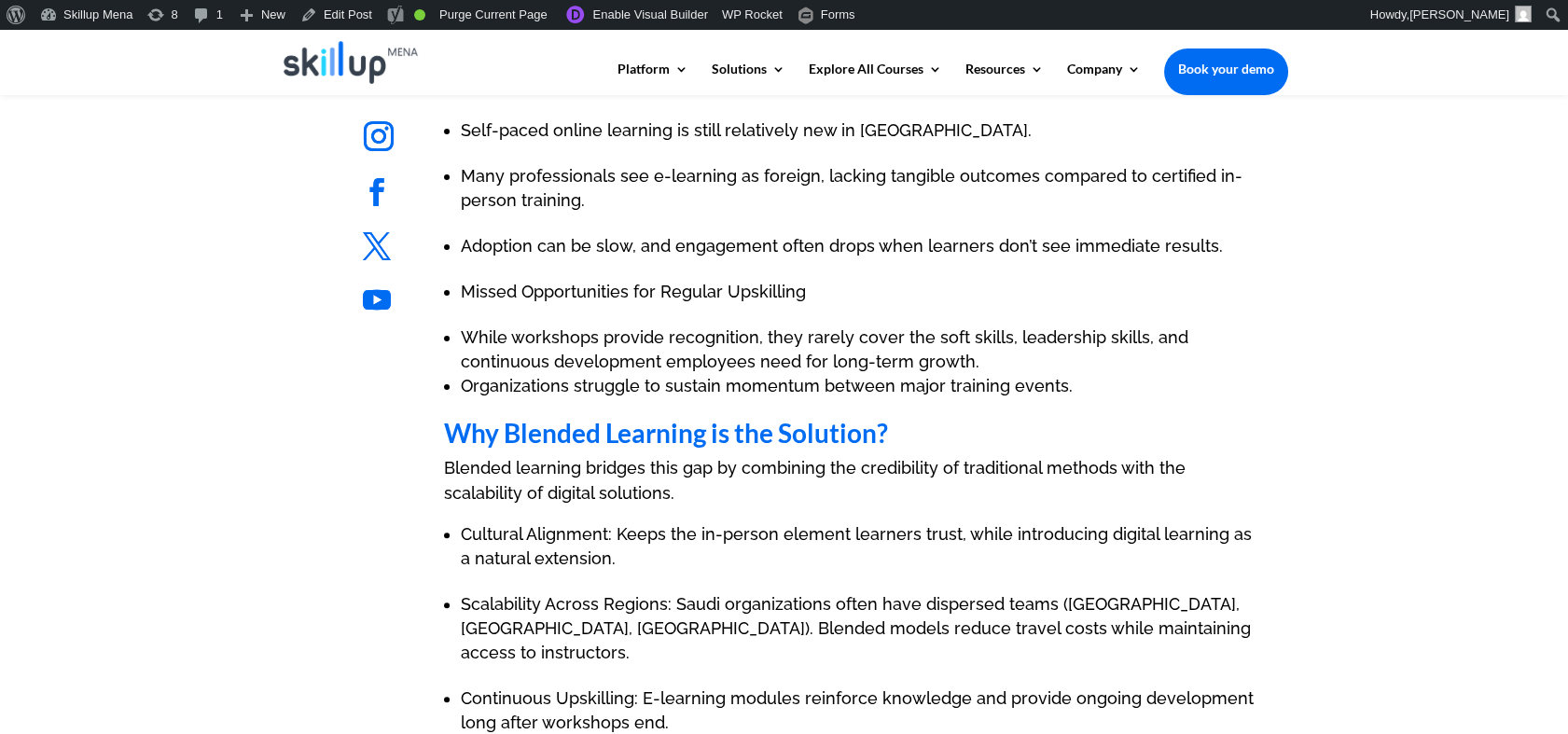
scroll to position [2874, 0]
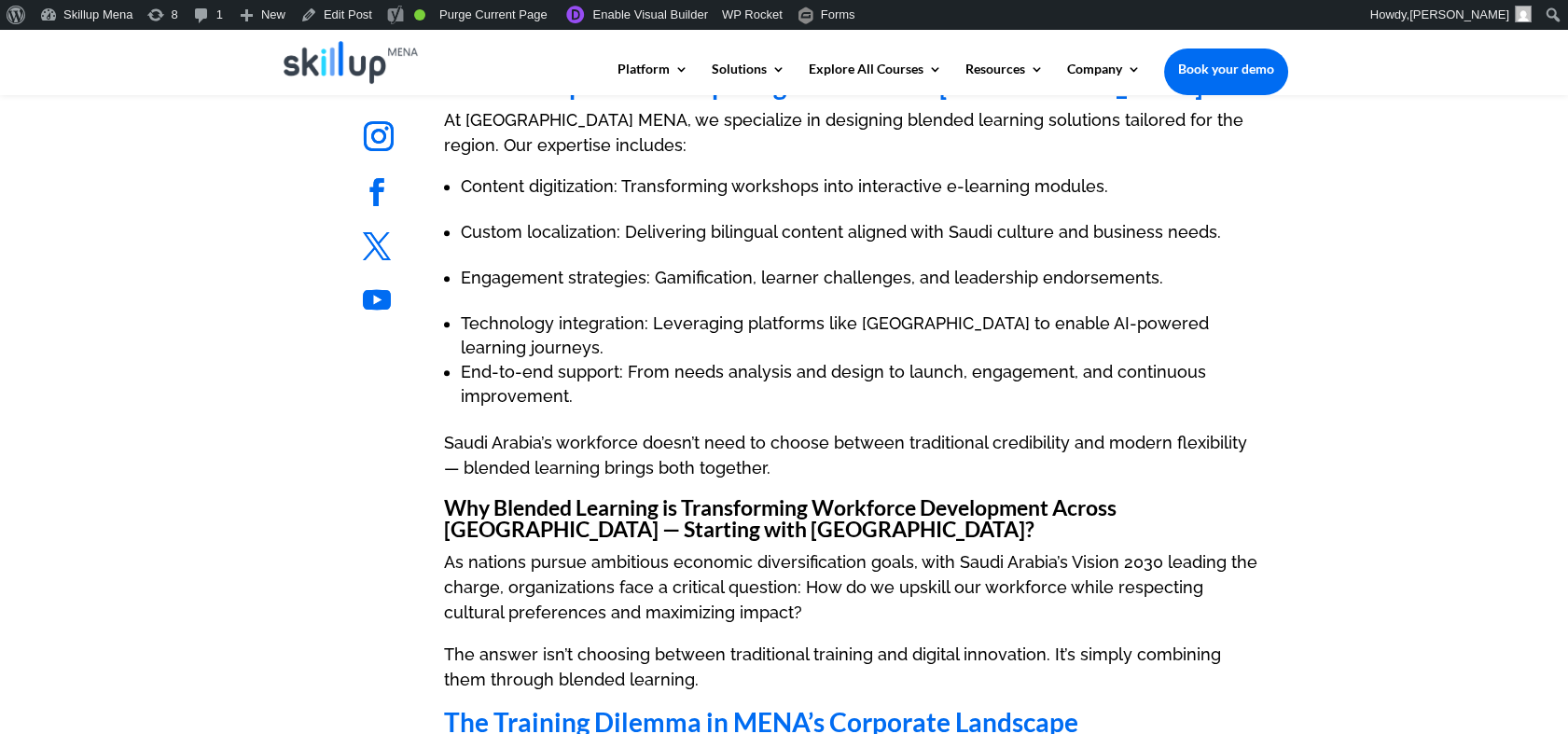
click at [684, 430] on p "Saudi Arabia’s workforce doesn’t need to choose between traditional credibility…" at bounding box center [853, 464] width 820 height 67
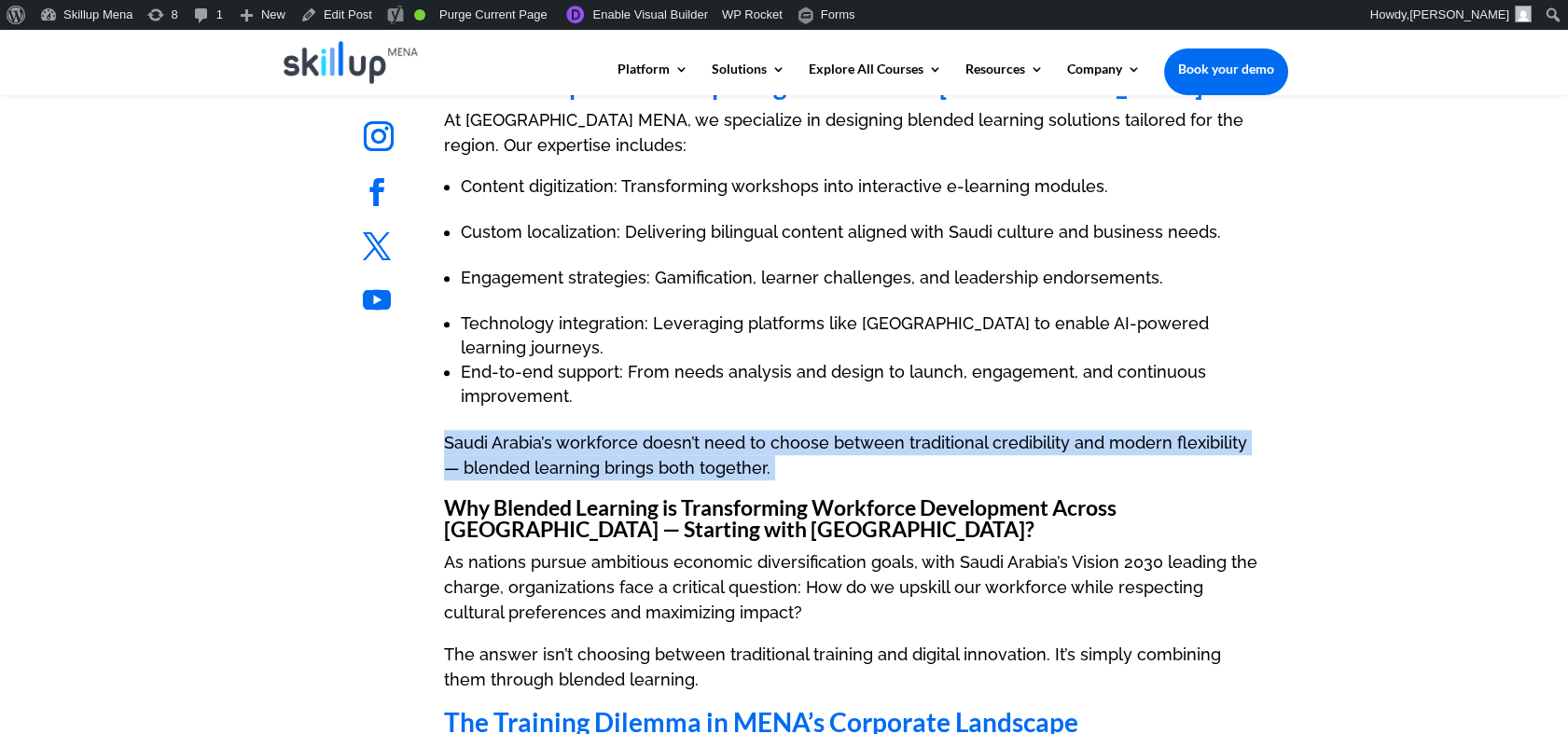
click at [684, 430] on p "Saudi Arabia’s workforce doesn’t need to choose between traditional credibility…" at bounding box center [853, 464] width 820 height 67
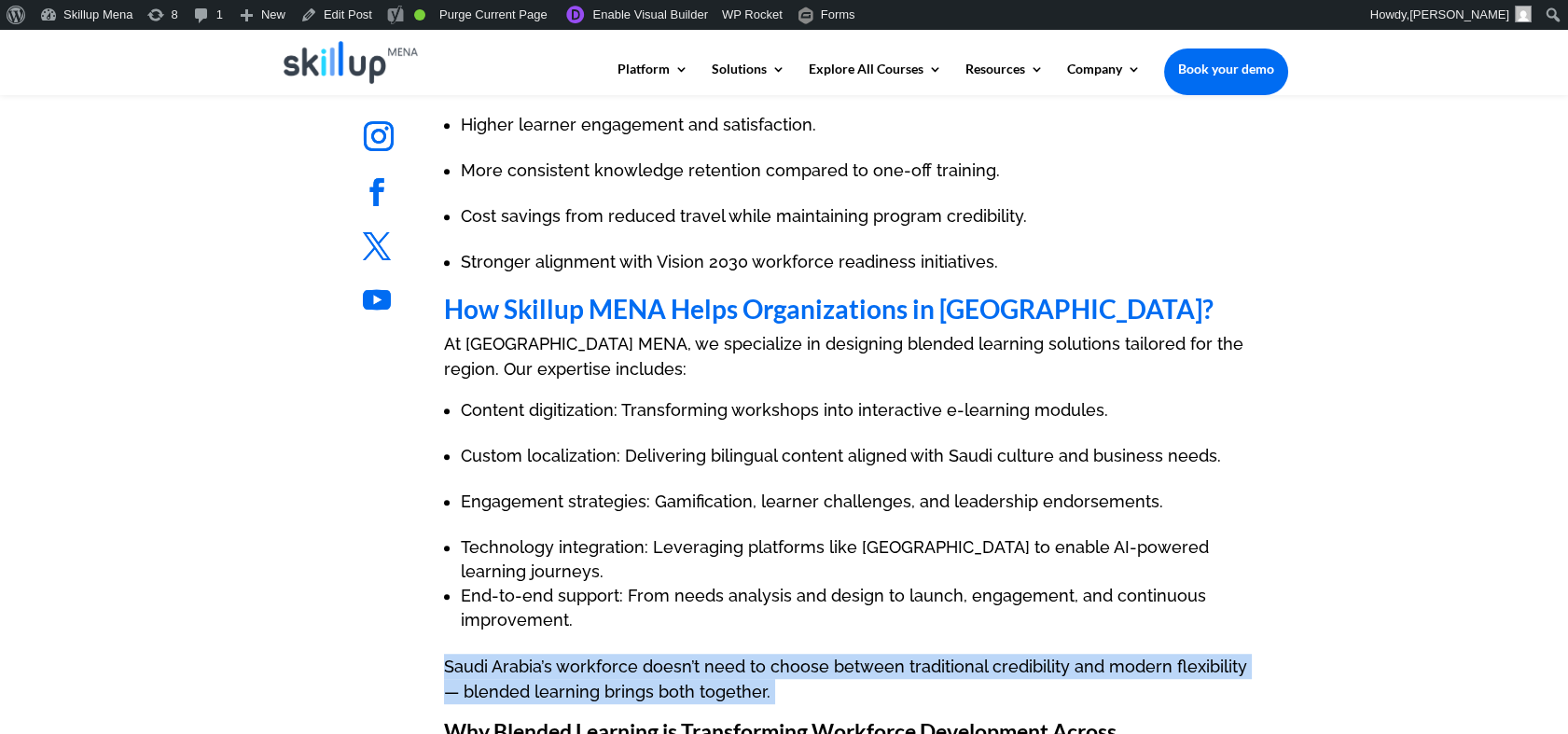
scroll to position [2771, 0]
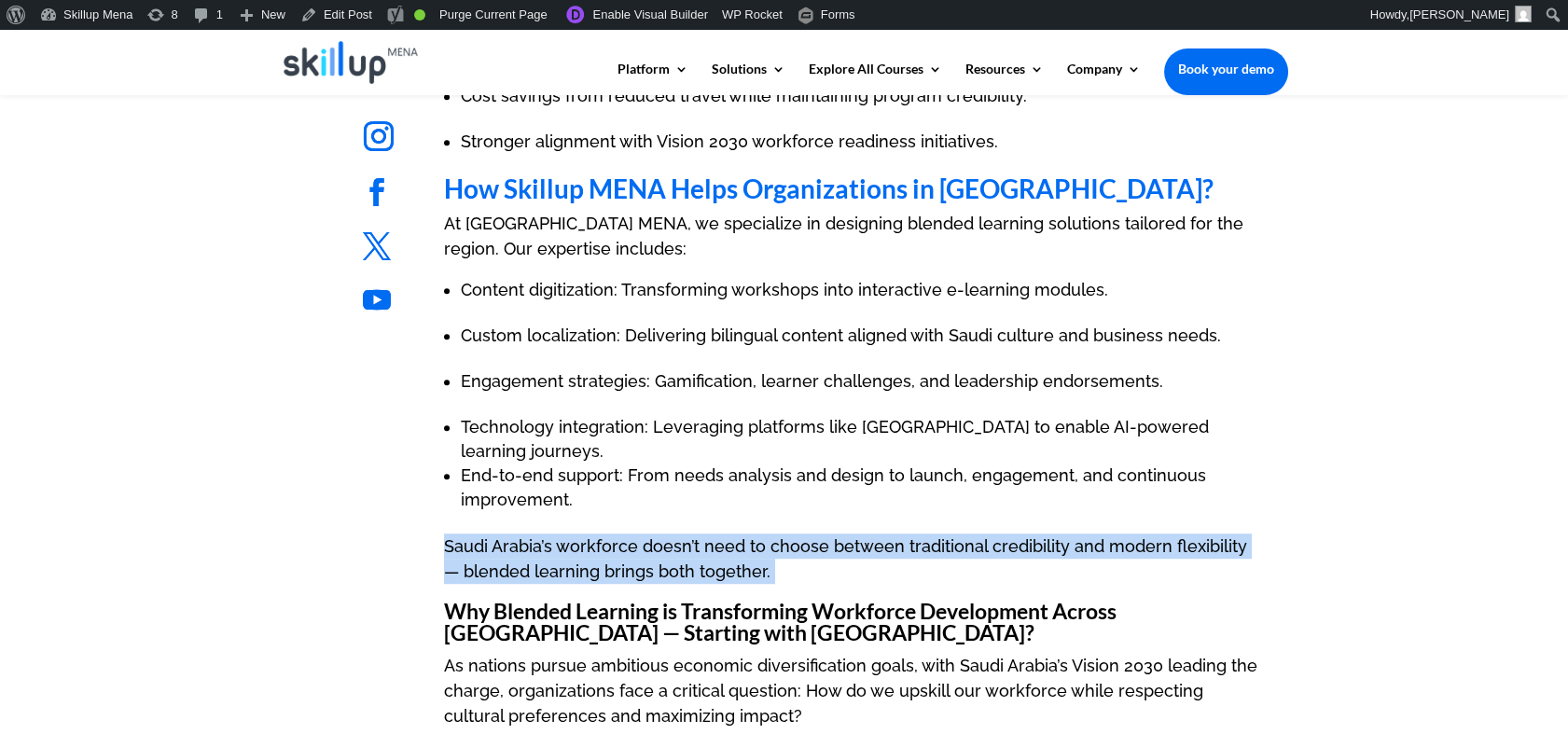
click at [653, 533] on p "Saudi Arabia’s workforce doesn’t need to choose between traditional credibility…" at bounding box center [853, 567] width 820 height 67
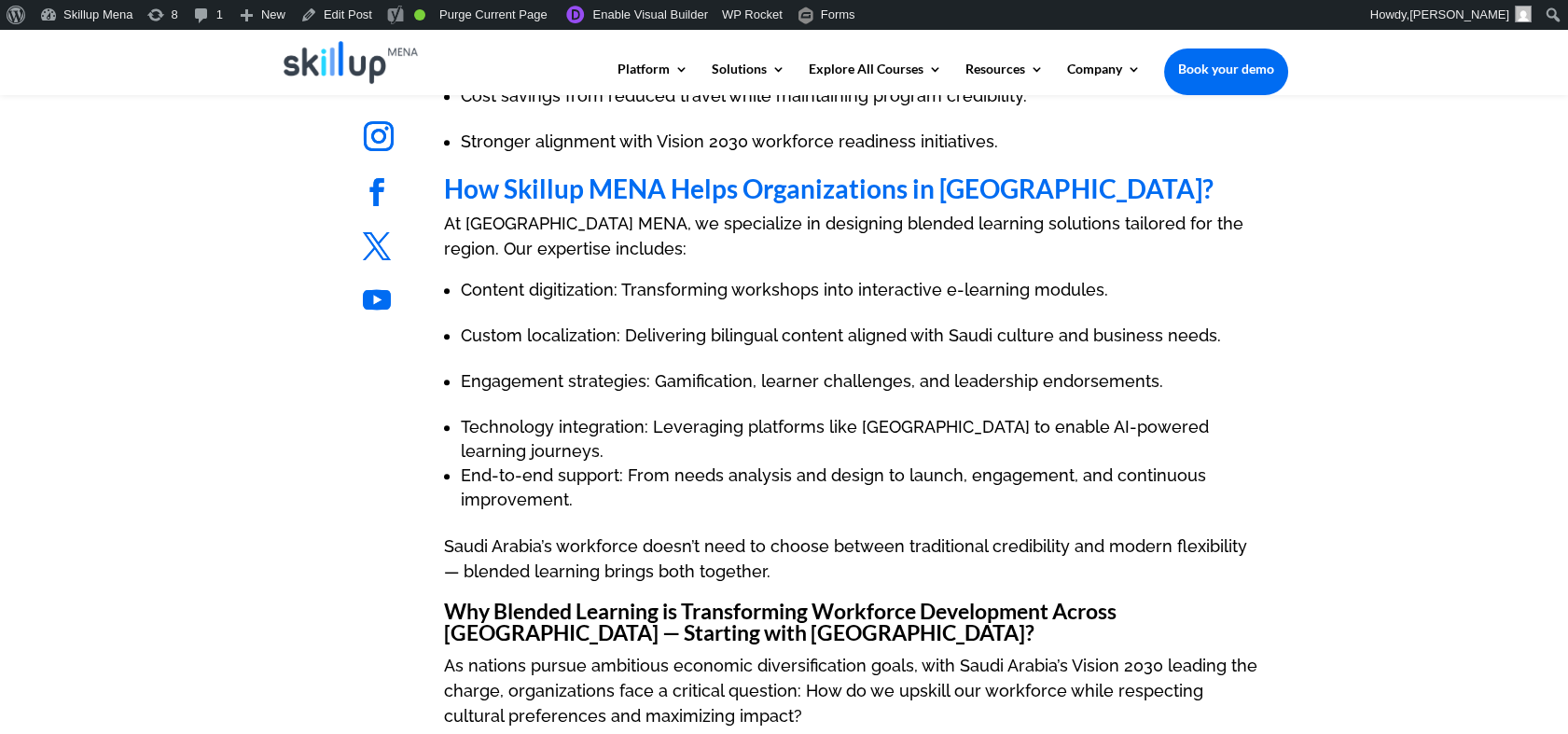
click at [672, 600] on h3 "Why Blended Learning is Transforming Workforce Development Across MENA — Starti…" at bounding box center [853, 626] width 820 height 52
click at [538, 600] on h3 "Why Blended Learning is Transforming Workforce Development Across MENA — Starti…" at bounding box center [853, 626] width 820 height 52
click at [454, 600] on h3 "Why Blended Learning is Transforming Workforce Development Across MENA — Starti…" at bounding box center [853, 626] width 820 height 52
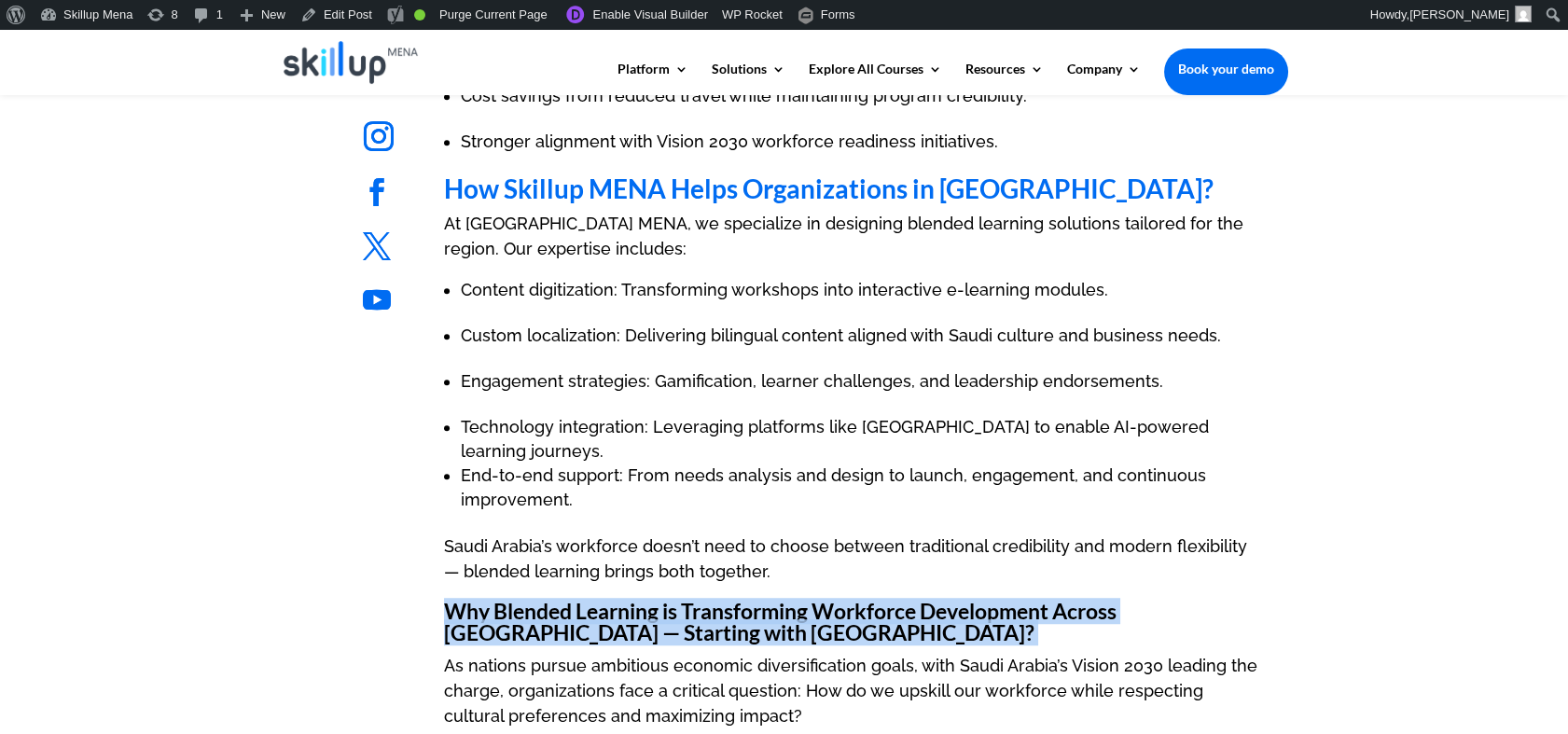
drag, startPoint x: 454, startPoint y: 492, endPoint x: 800, endPoint y: 510, distance: 346.5
click at [800, 600] on h3 "Why Blended Learning is Transforming Workforce Development Across MENA — Starti…" at bounding box center [853, 626] width 820 height 52
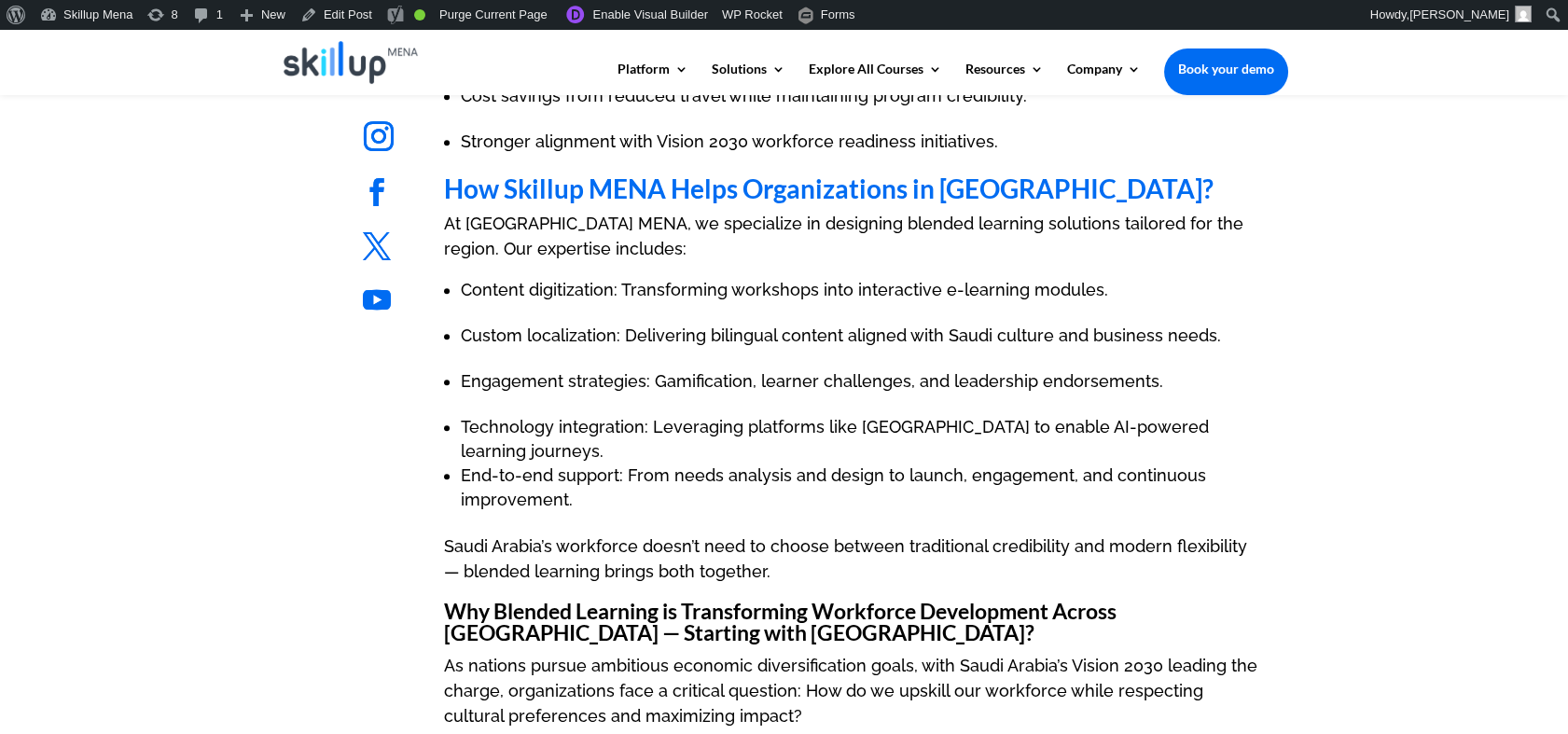
click at [590, 415] on ul "Technology integration: Leveraging platforms like Totara TXP to enable AI-power…" at bounding box center [853, 474] width 820 height 119
click at [487, 600] on h3 "Why Blended Learning is Transforming Workforce Development Across MENA — Starti…" at bounding box center [853, 626] width 820 height 52
click at [456, 600] on h3 "Why Blended Learning is Transforming Workforce Development Across MENA — Starti…" at bounding box center [853, 626] width 820 height 52
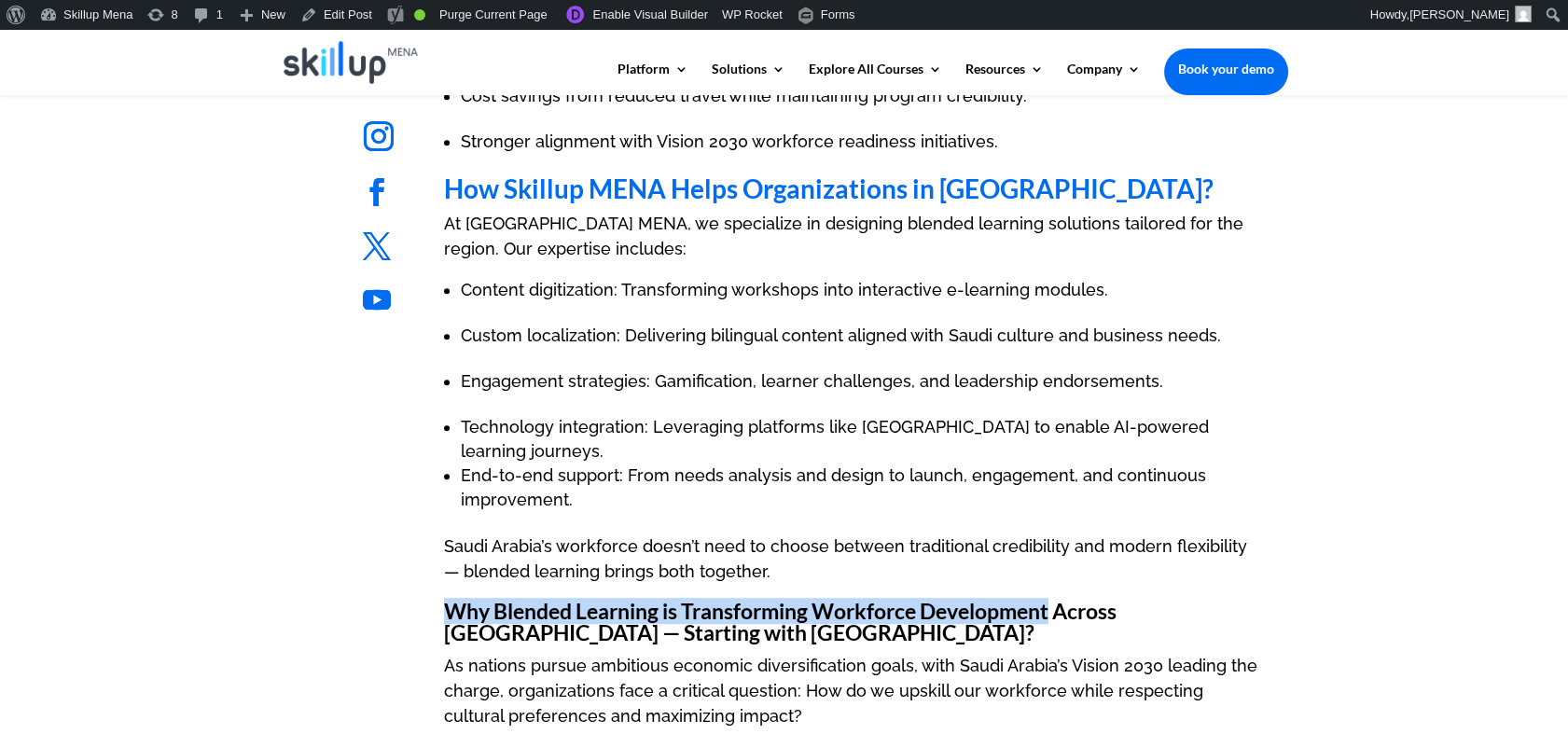
drag, startPoint x: 456, startPoint y: 482, endPoint x: 955, endPoint y: 472, distance: 499.1
click at [955, 600] on h3 "Why Blended Learning is Transforming Workforce Development Across MENA — Starti…" at bounding box center [853, 626] width 820 height 52
copy h3 "Why Blended Learning is Transforming Workforce Development"
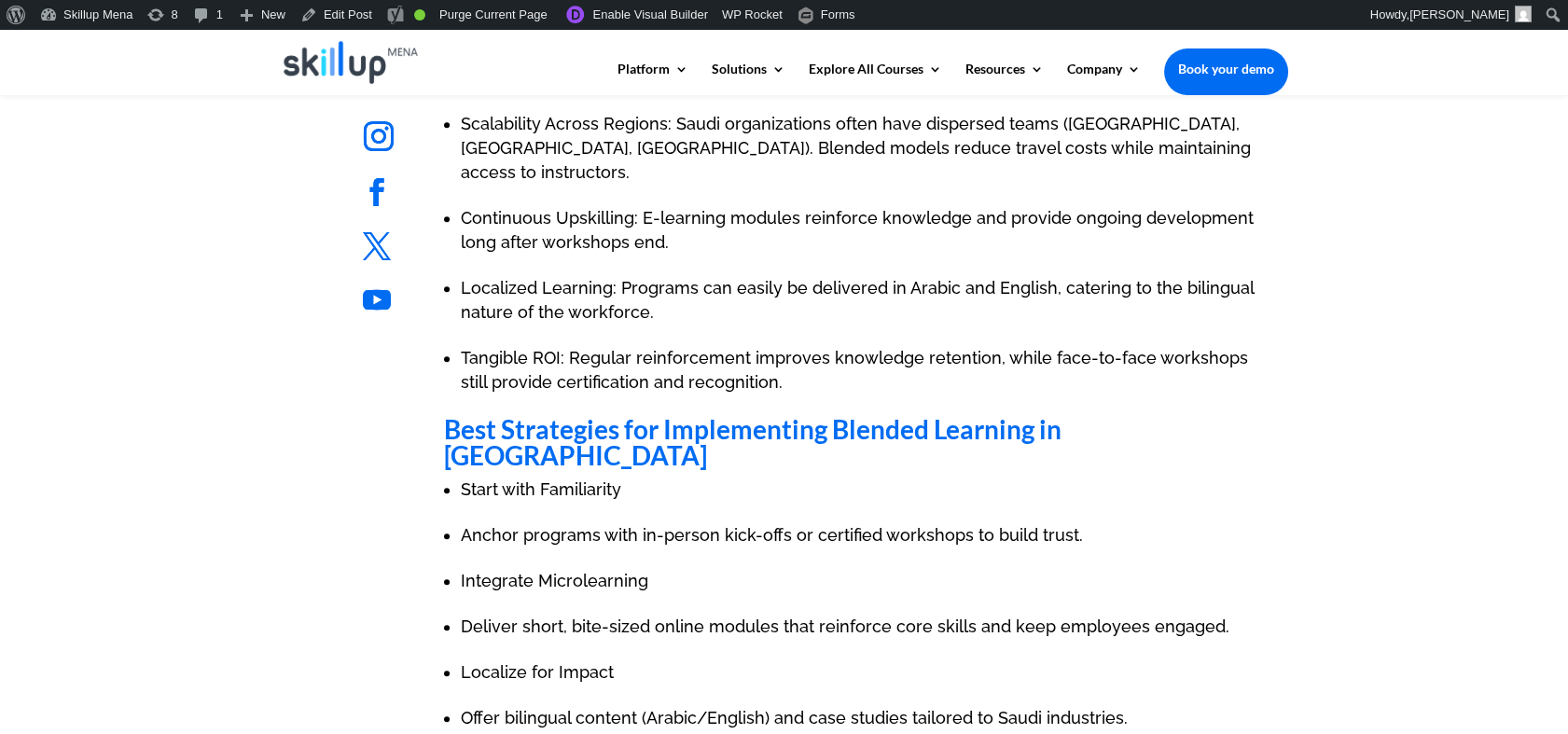
scroll to position [1760, 0]
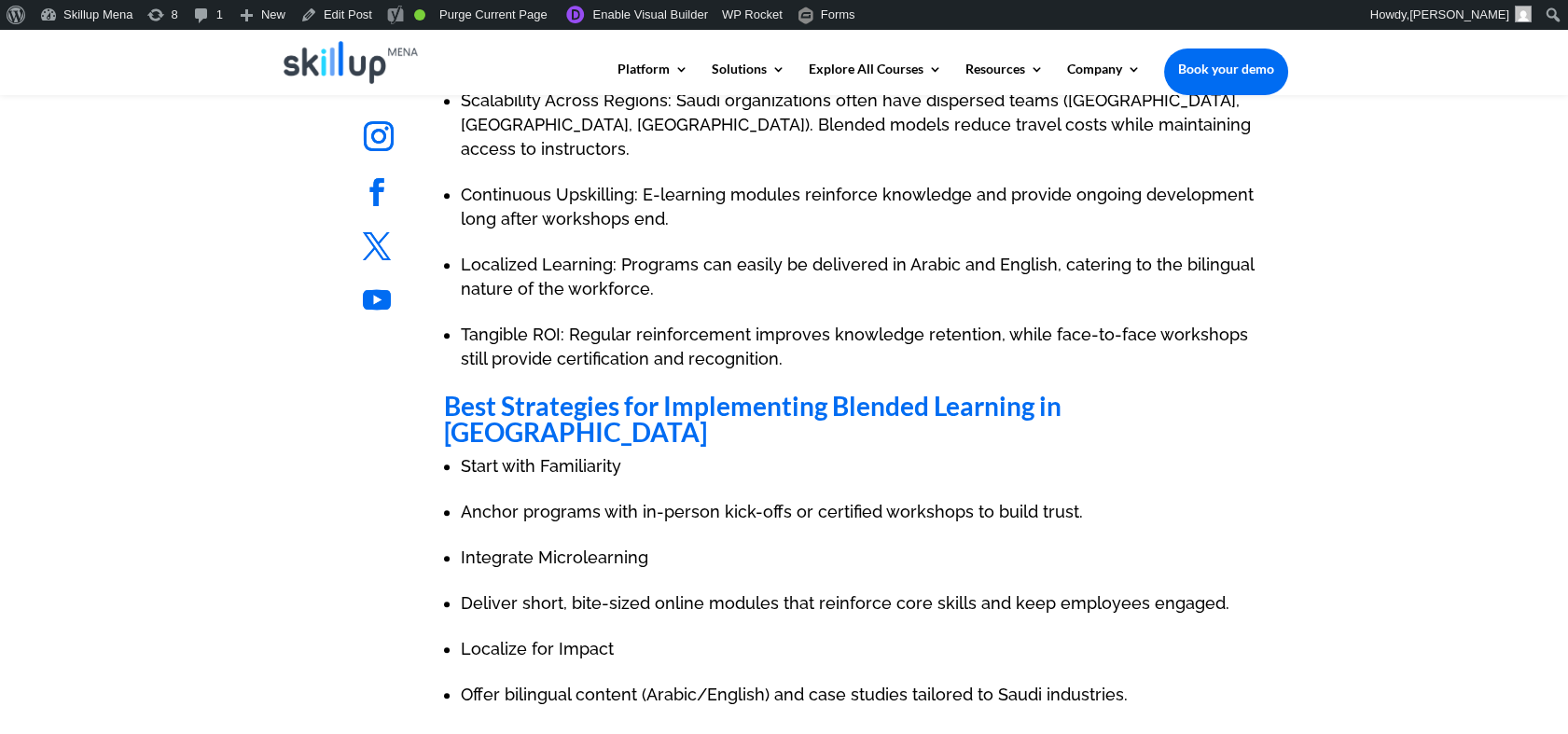
click at [477, 332] on ul "Follow" at bounding box center [429, 304] width 162 height 63
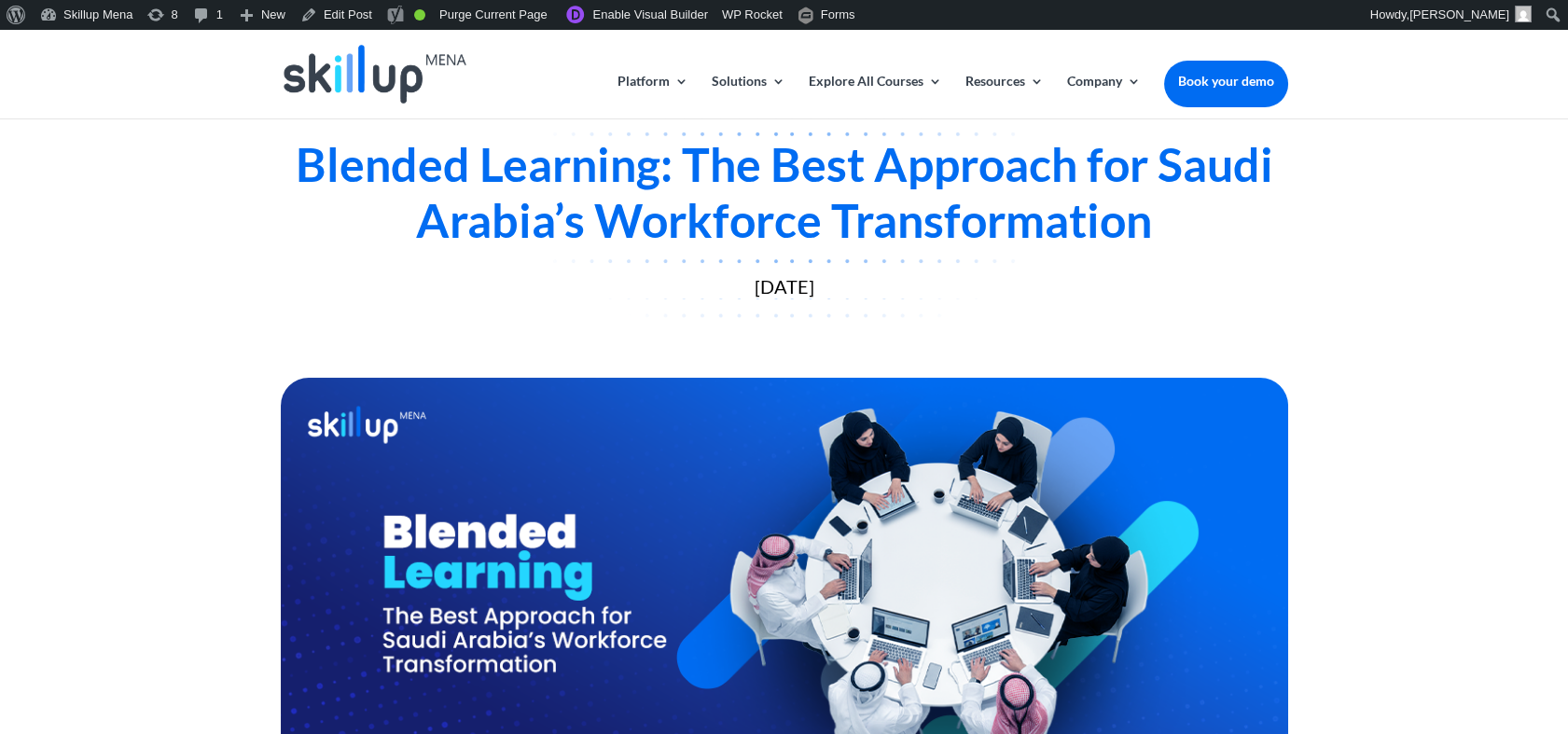
scroll to position [0, 0]
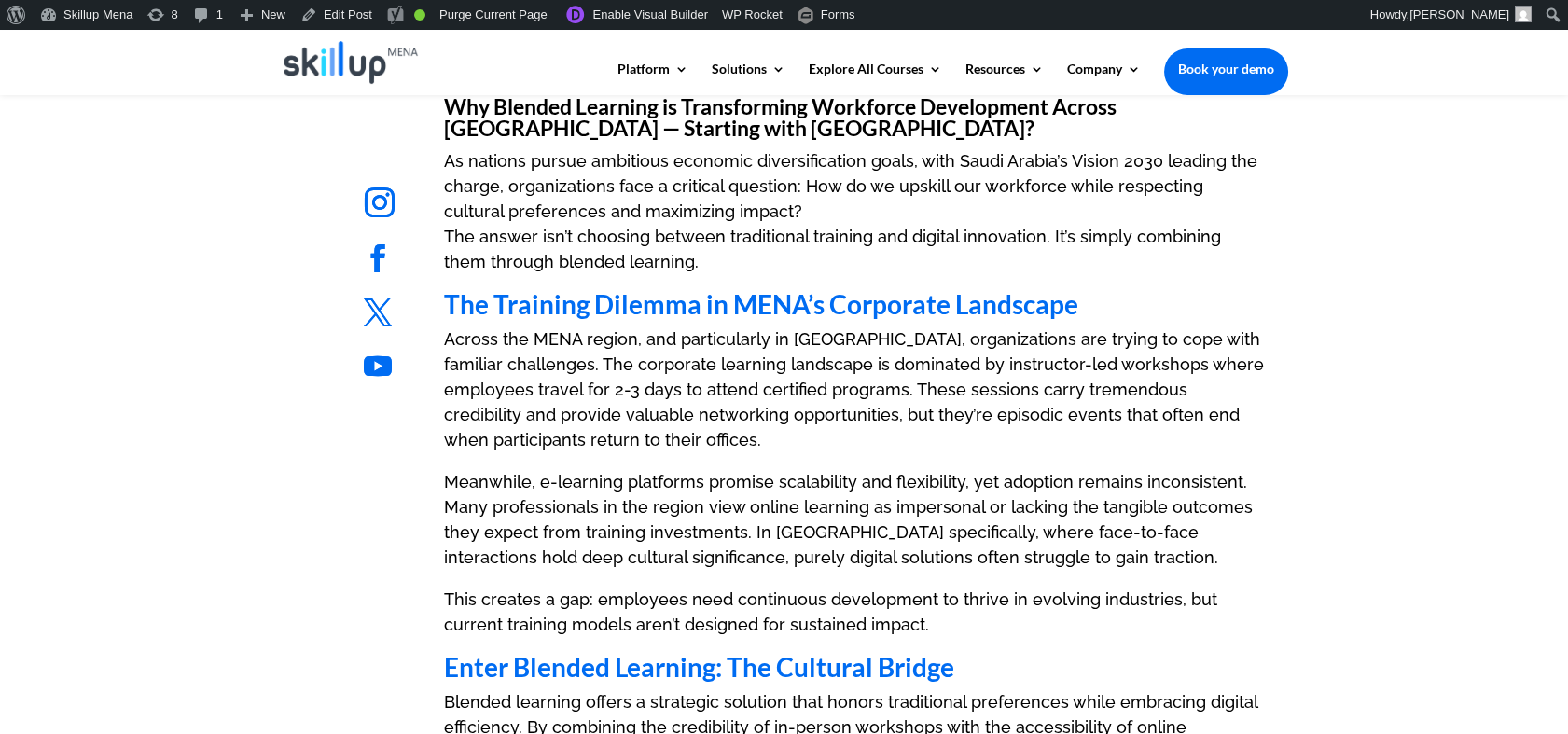
scroll to position [621, 0]
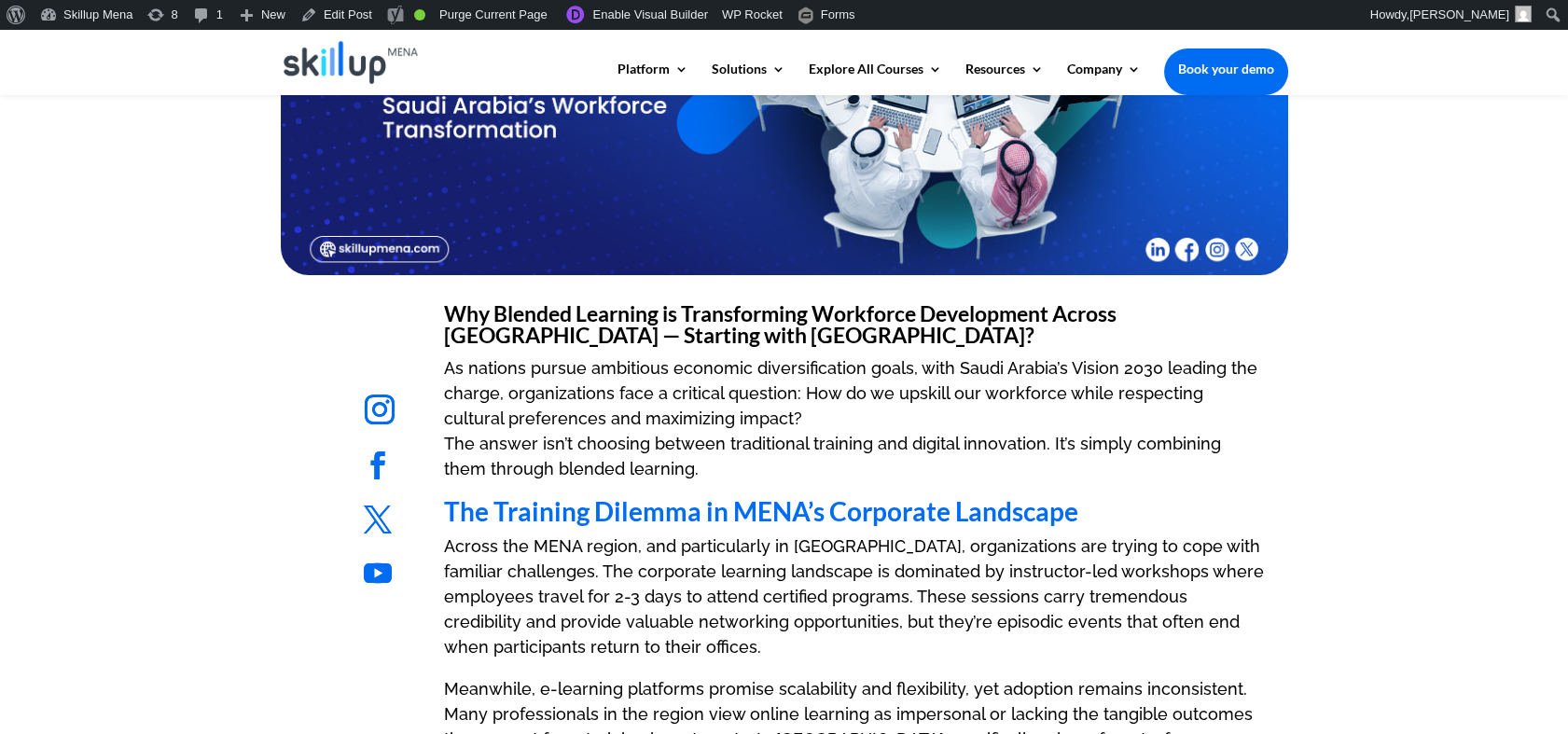
click at [641, 318] on h3 "Why Blended Learning is Transforming Workforce Development Across MENA — Starti…" at bounding box center [853, 329] width 820 height 52
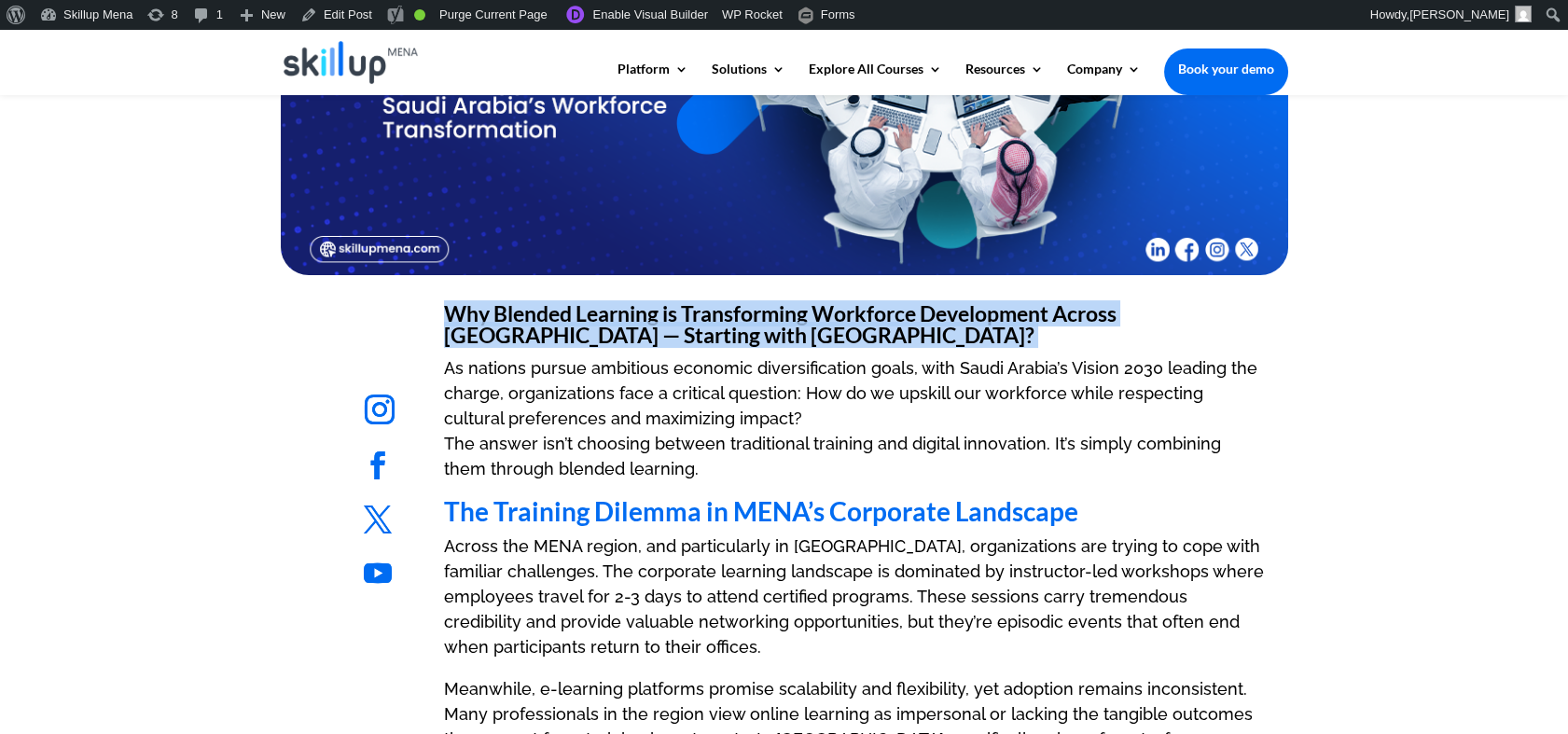
click at [641, 318] on h3 "Why Blended Learning is Transforming Workforce Development Across MENA — Starti…" at bounding box center [853, 329] width 820 height 52
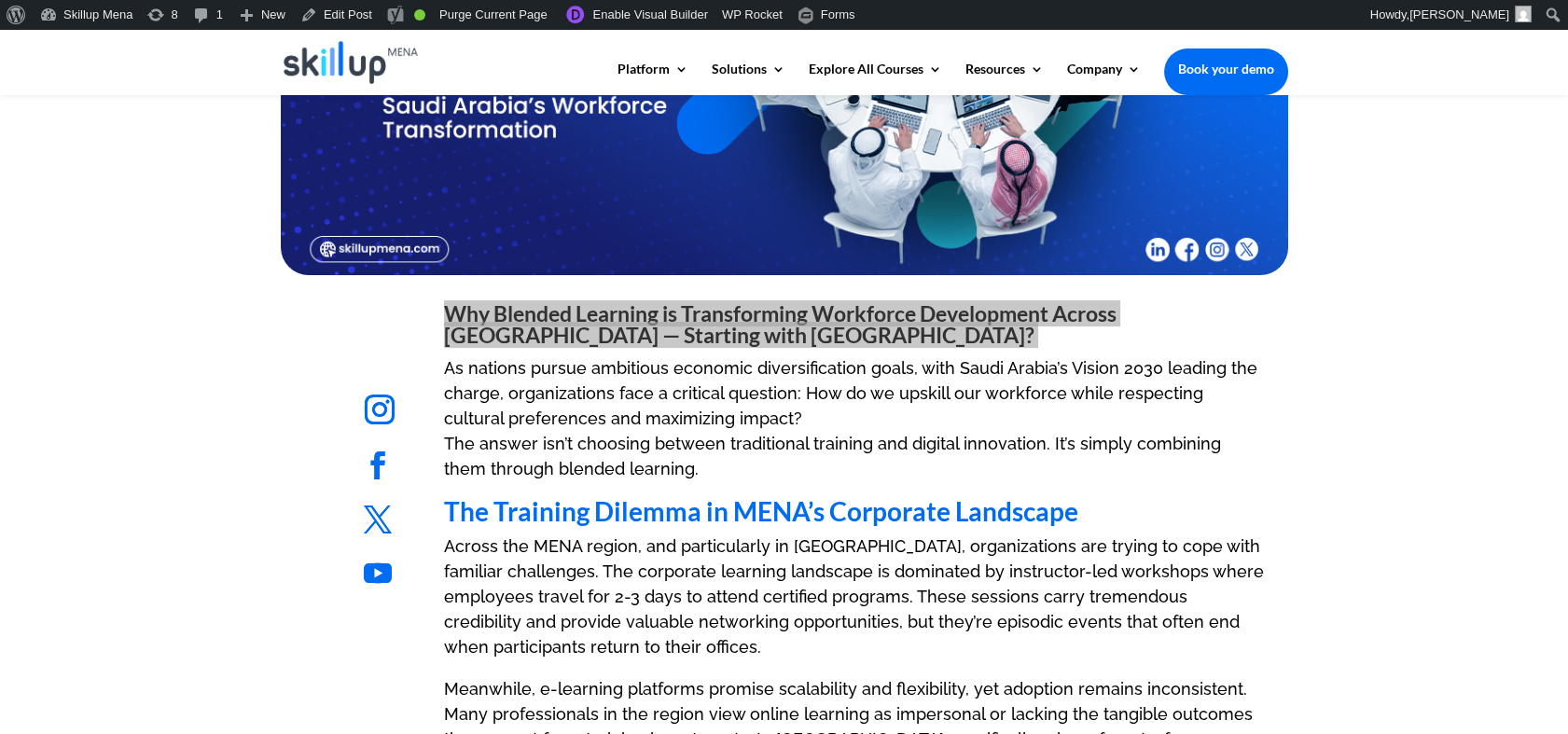
scroll to position [0, 0]
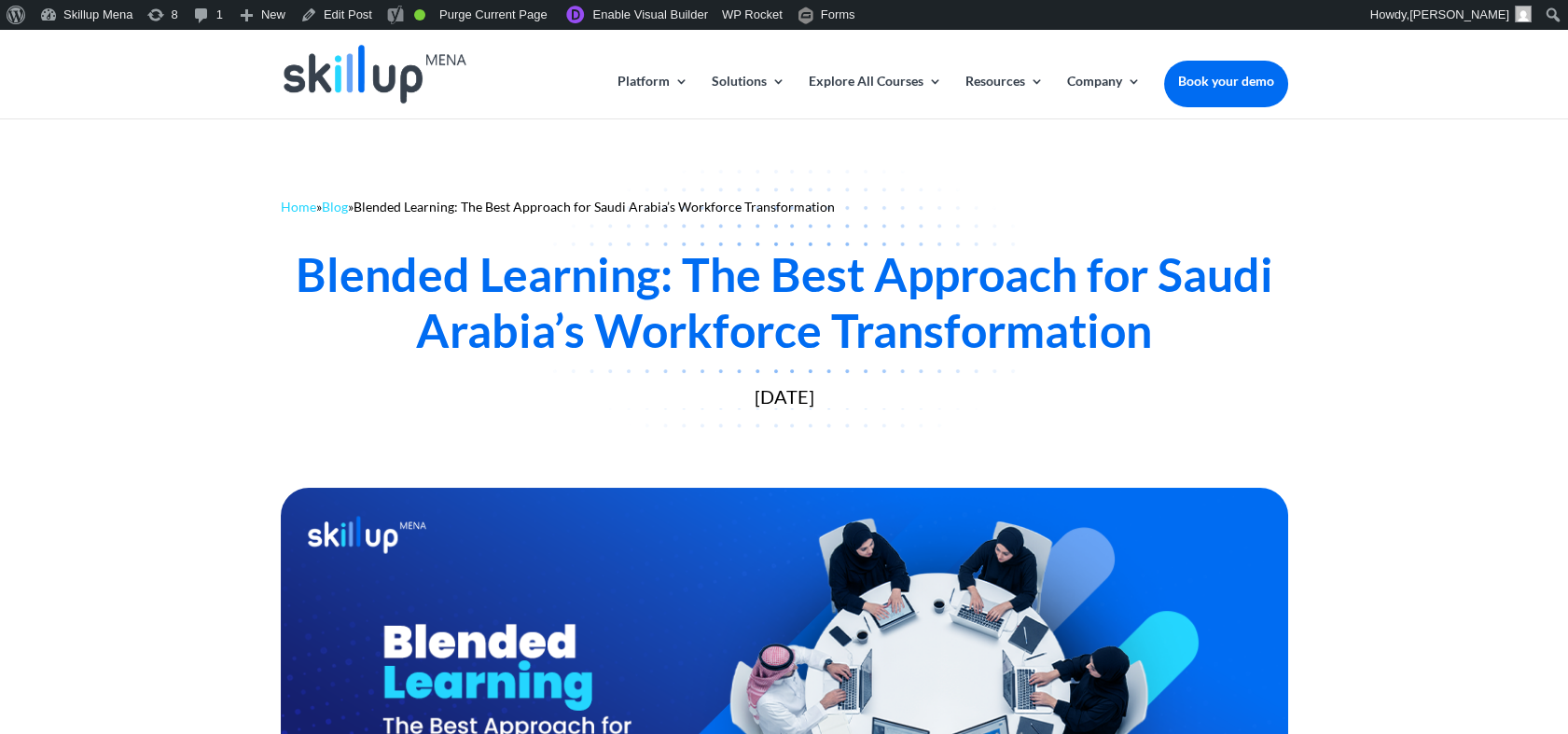
click at [1150, 209] on div "Home » Blog » Blended Learning: The Best Approach for Saudi Arabia’s Workforce …" at bounding box center [784, 207] width 1008 height 22
